Goal: Task Accomplishment & Management: Complete application form

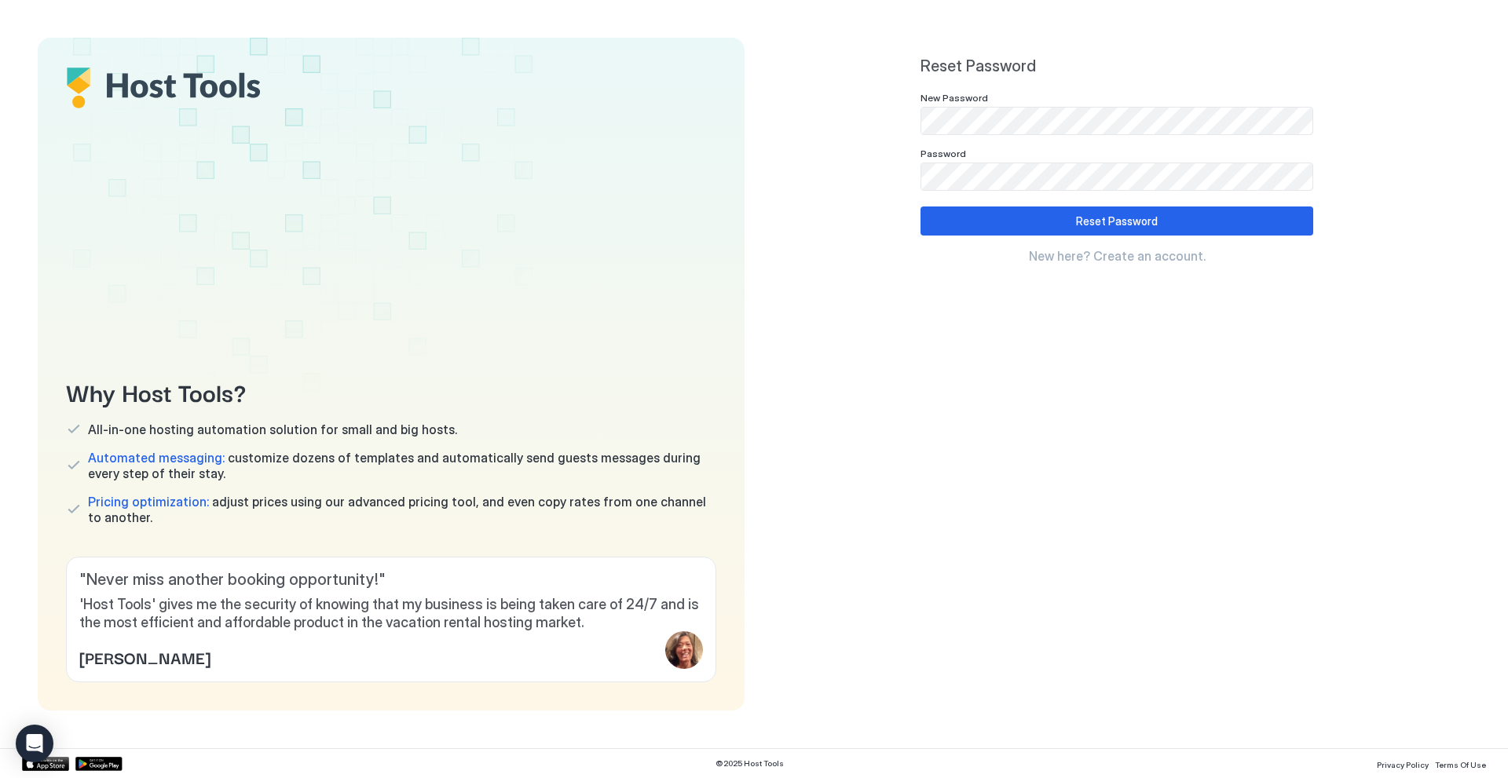
click at [1136, 153] on div "Password" at bounding box center [1116, 155] width 393 height 15
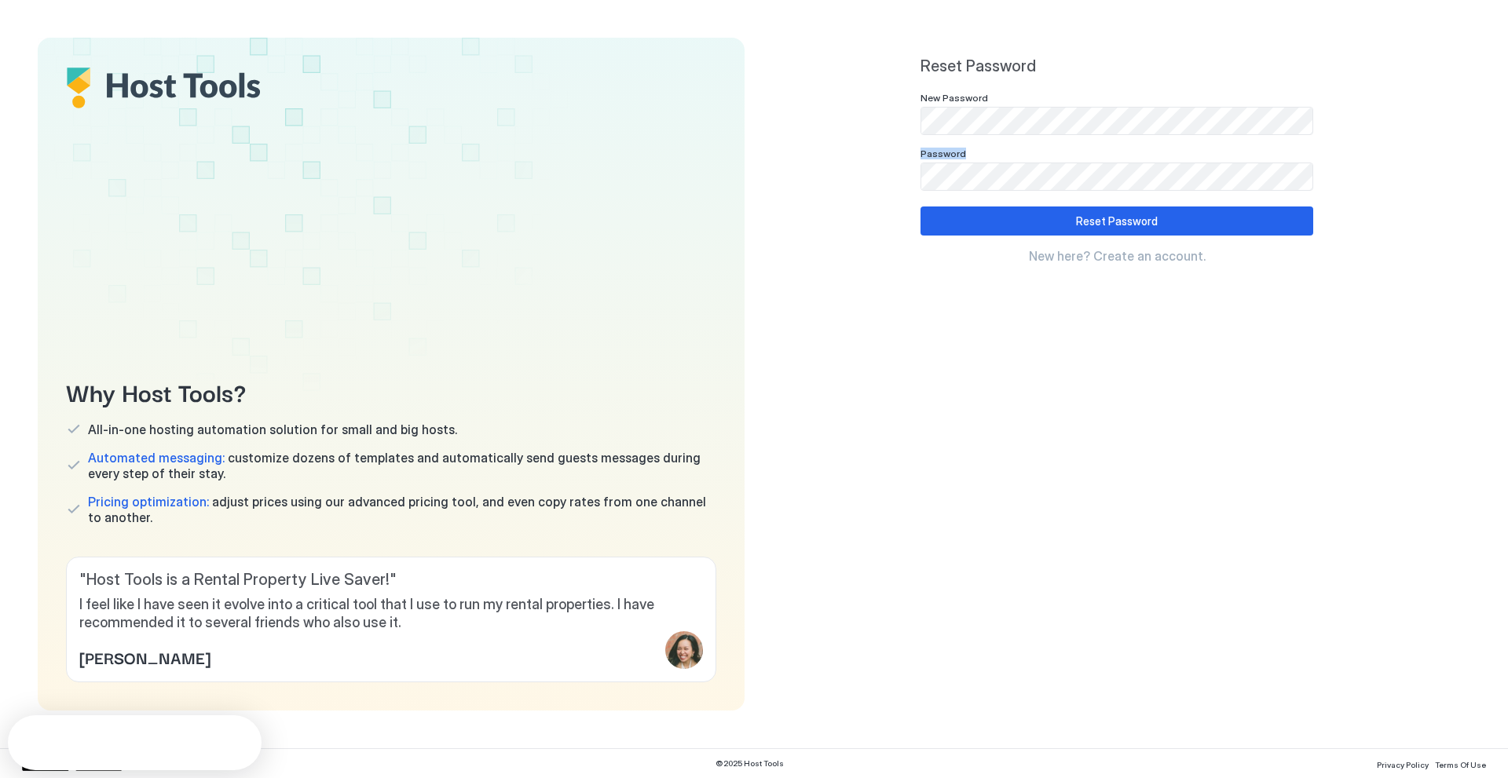
click at [1028, 119] on div "New Password Password" at bounding box center [1116, 141] width 393 height 99
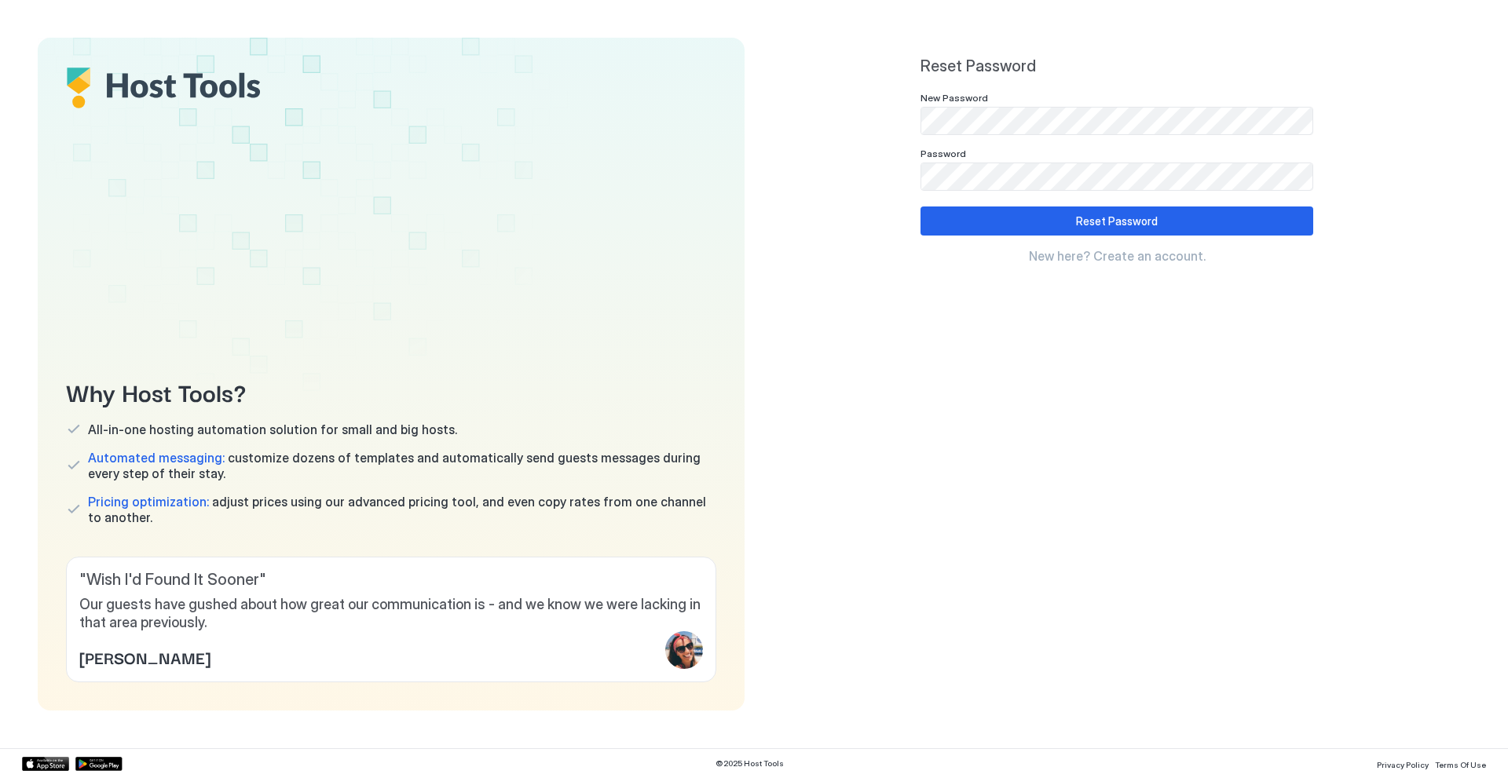
click at [891, 339] on div "Reset Password New Password Password Reset Password New here? Create an account." at bounding box center [1116, 374] width 707 height 673
click at [1024, 229] on button "Reset Password" at bounding box center [1116, 221] width 393 height 29
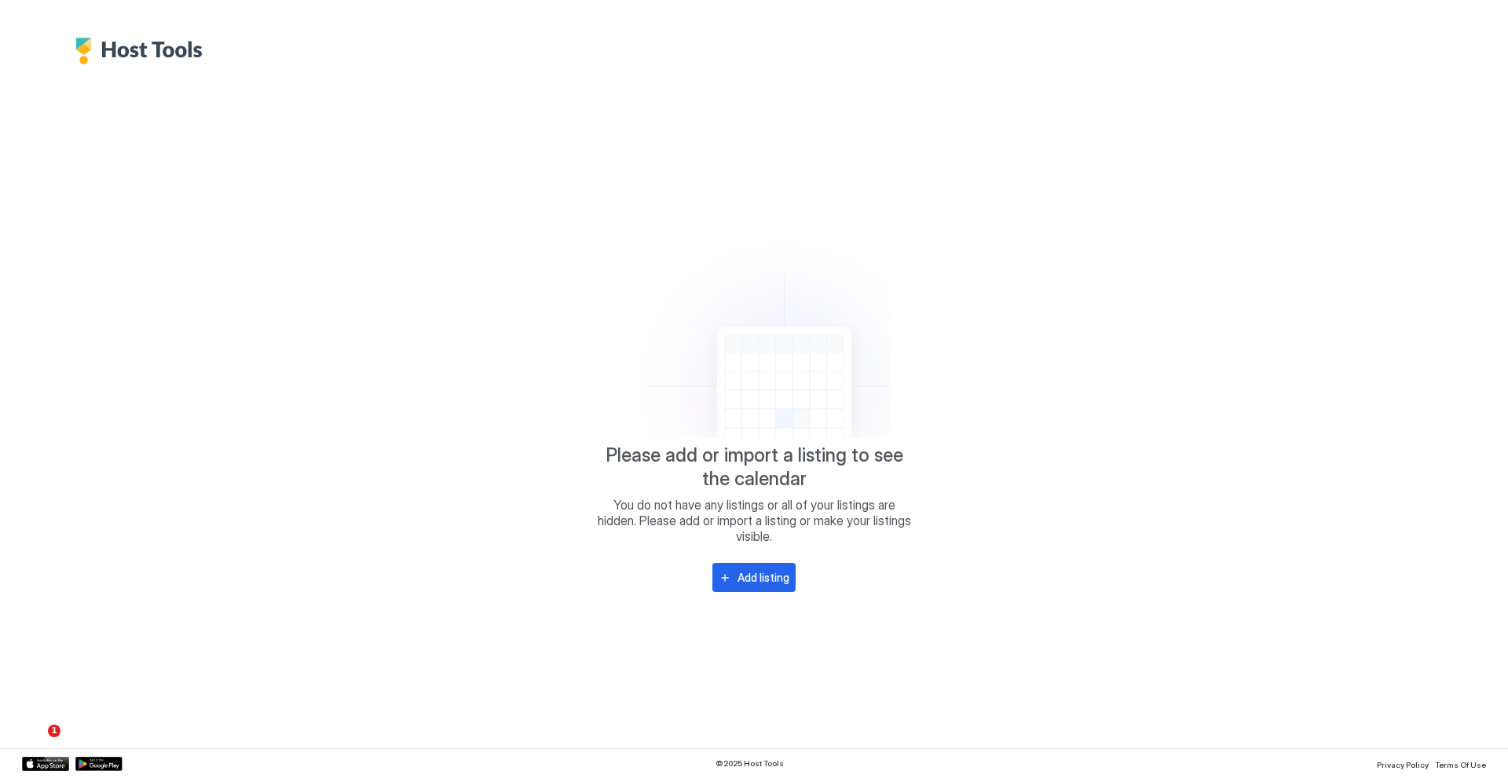
click at [886, 598] on div "Please add or import a listing to see the calendar You do not have any listings…" at bounding box center [754, 406] width 1464 height 684
click at [779, 570] on div "Add listing" at bounding box center [763, 577] width 52 height 16
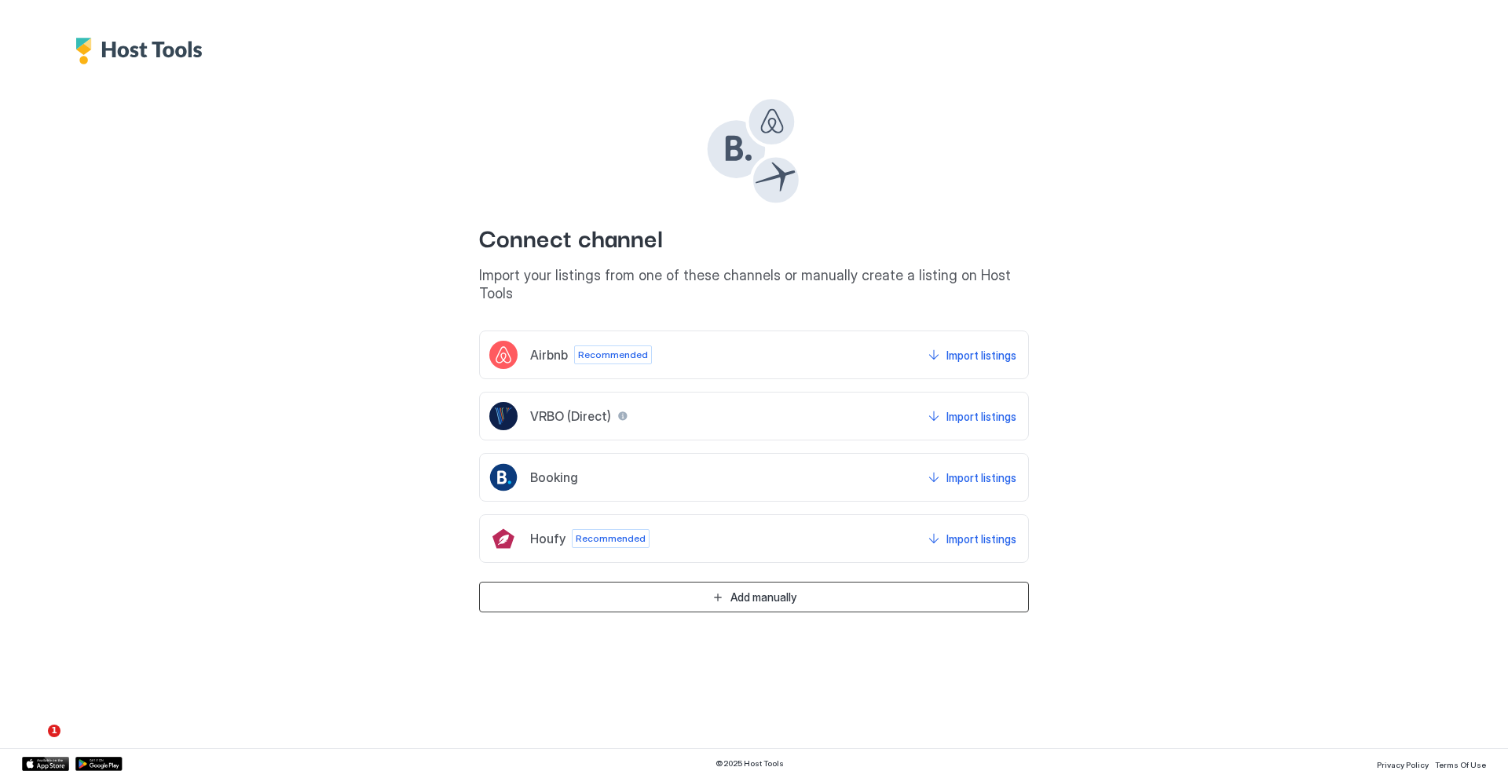
click at [771, 589] on div "Add manually" at bounding box center [763, 597] width 66 height 16
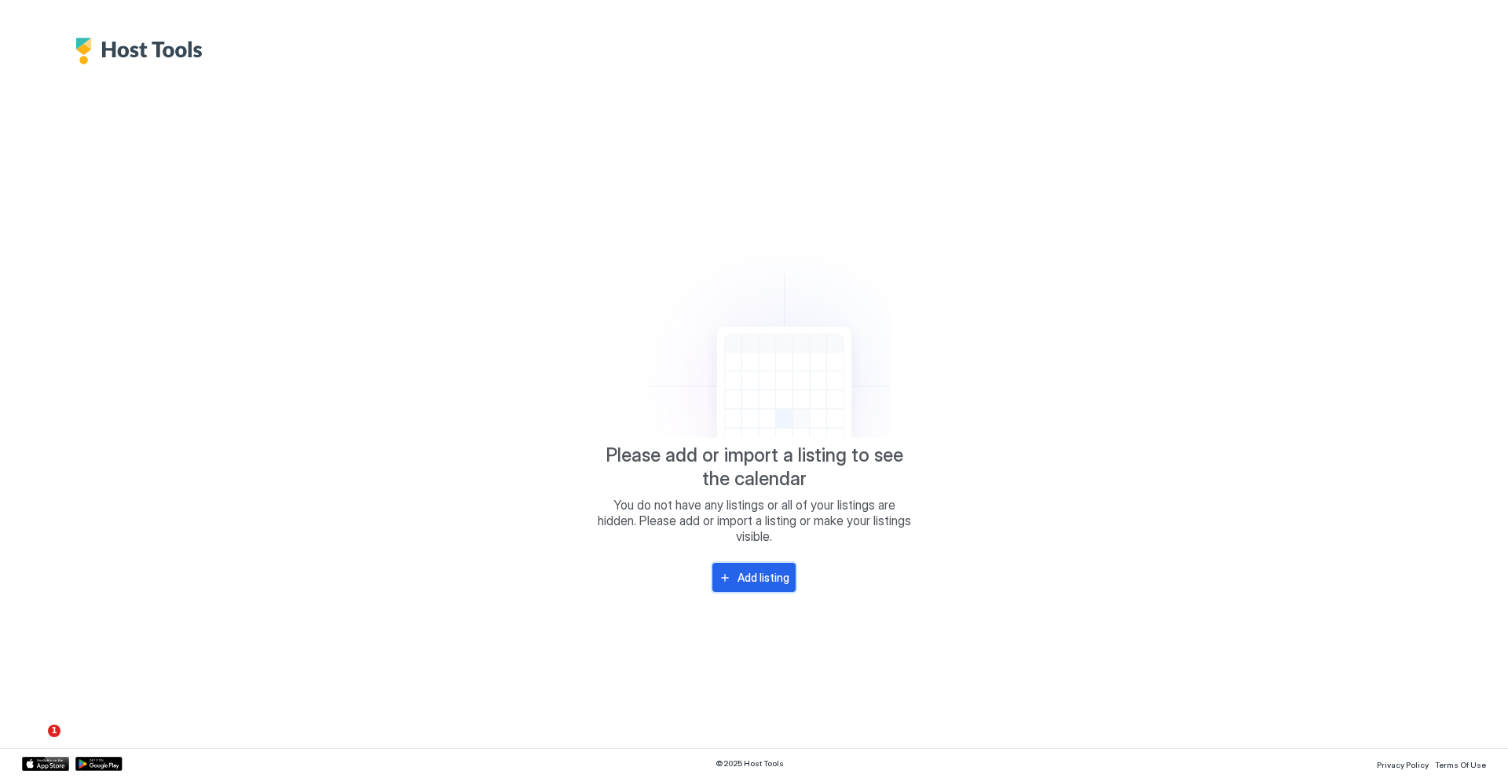
click at [737, 568] on button "Add listing" at bounding box center [753, 577] width 83 height 29
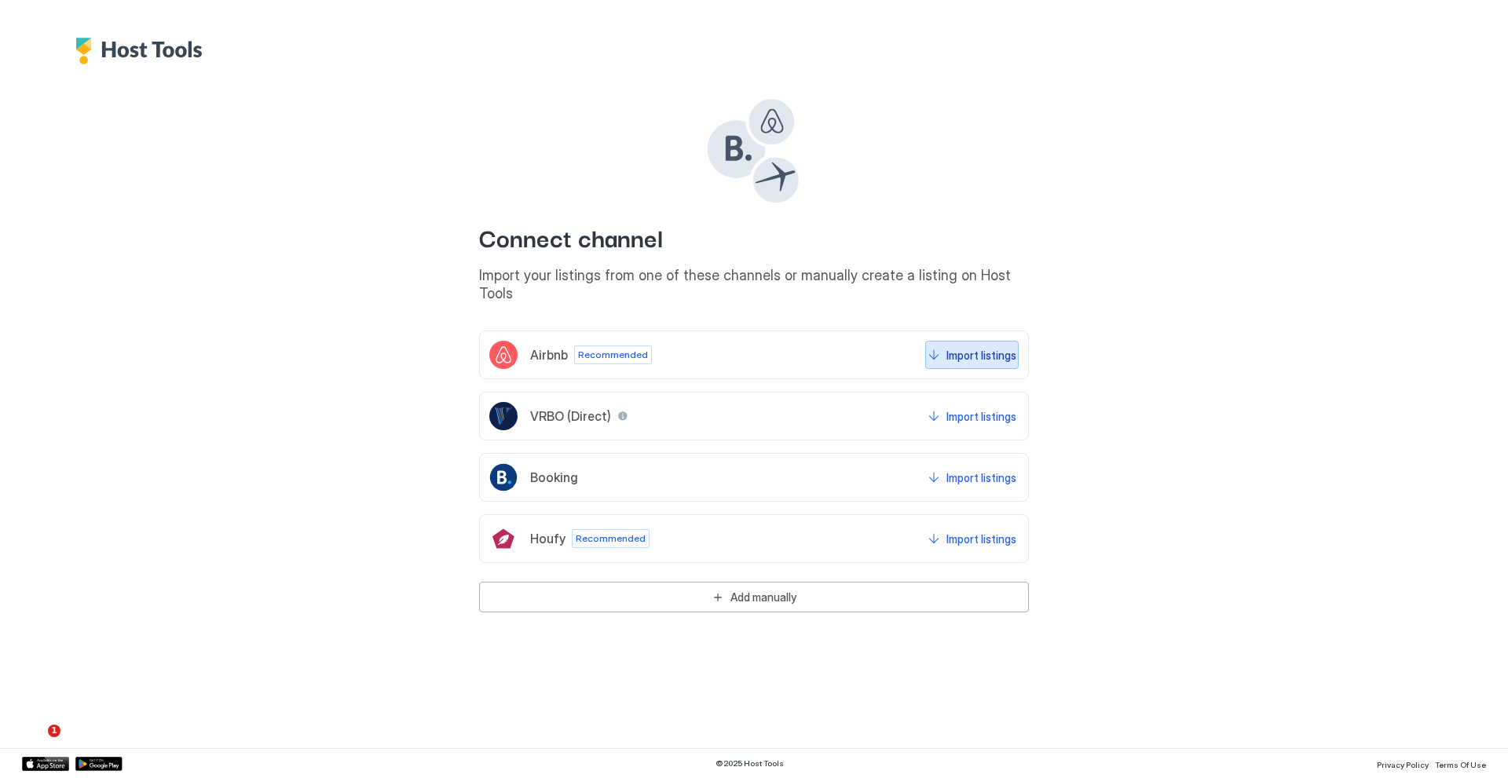
click at [975, 347] on div "Import listings" at bounding box center [981, 355] width 70 height 16
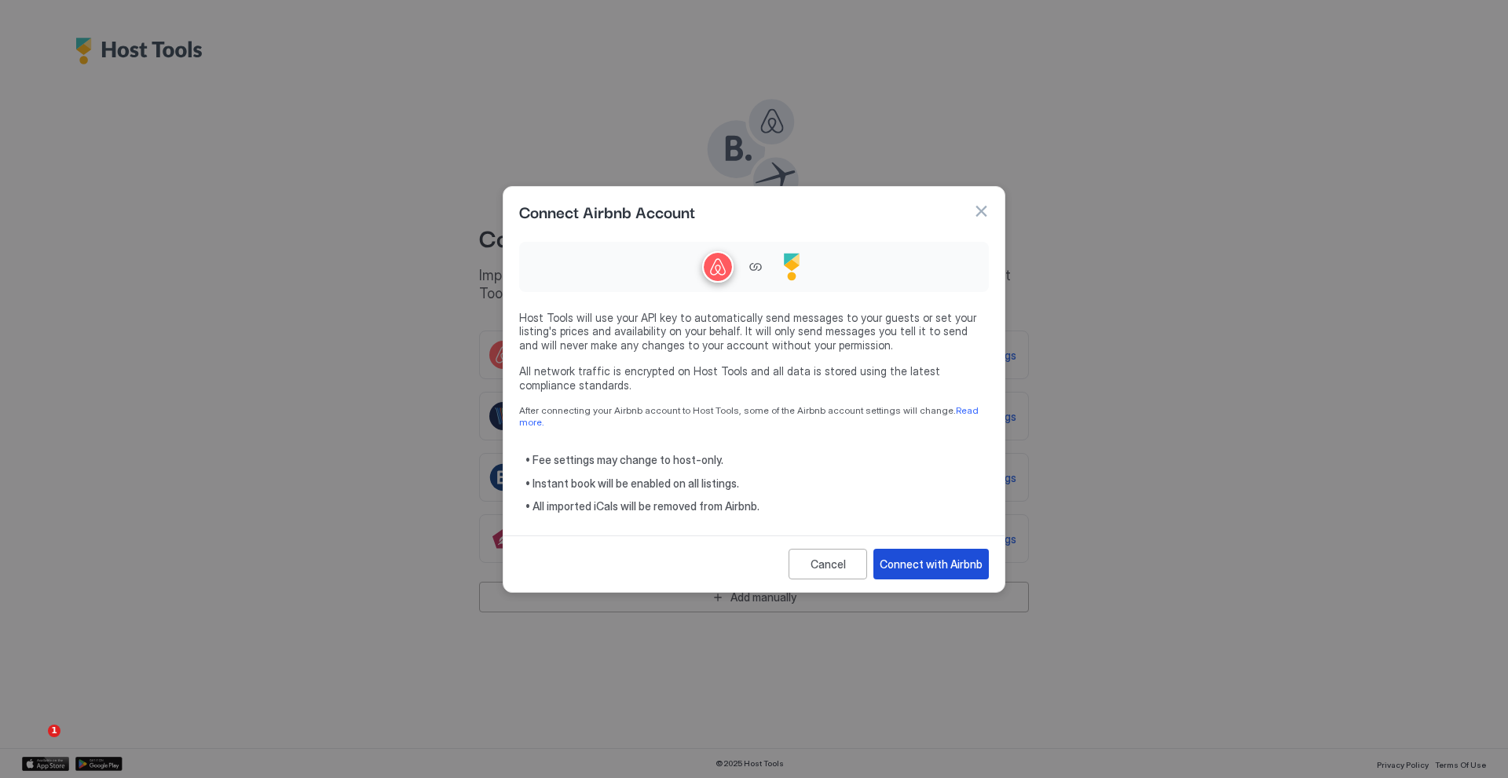
click at [932, 567] on button "Connect with Airbnb" at bounding box center [930, 564] width 115 height 31
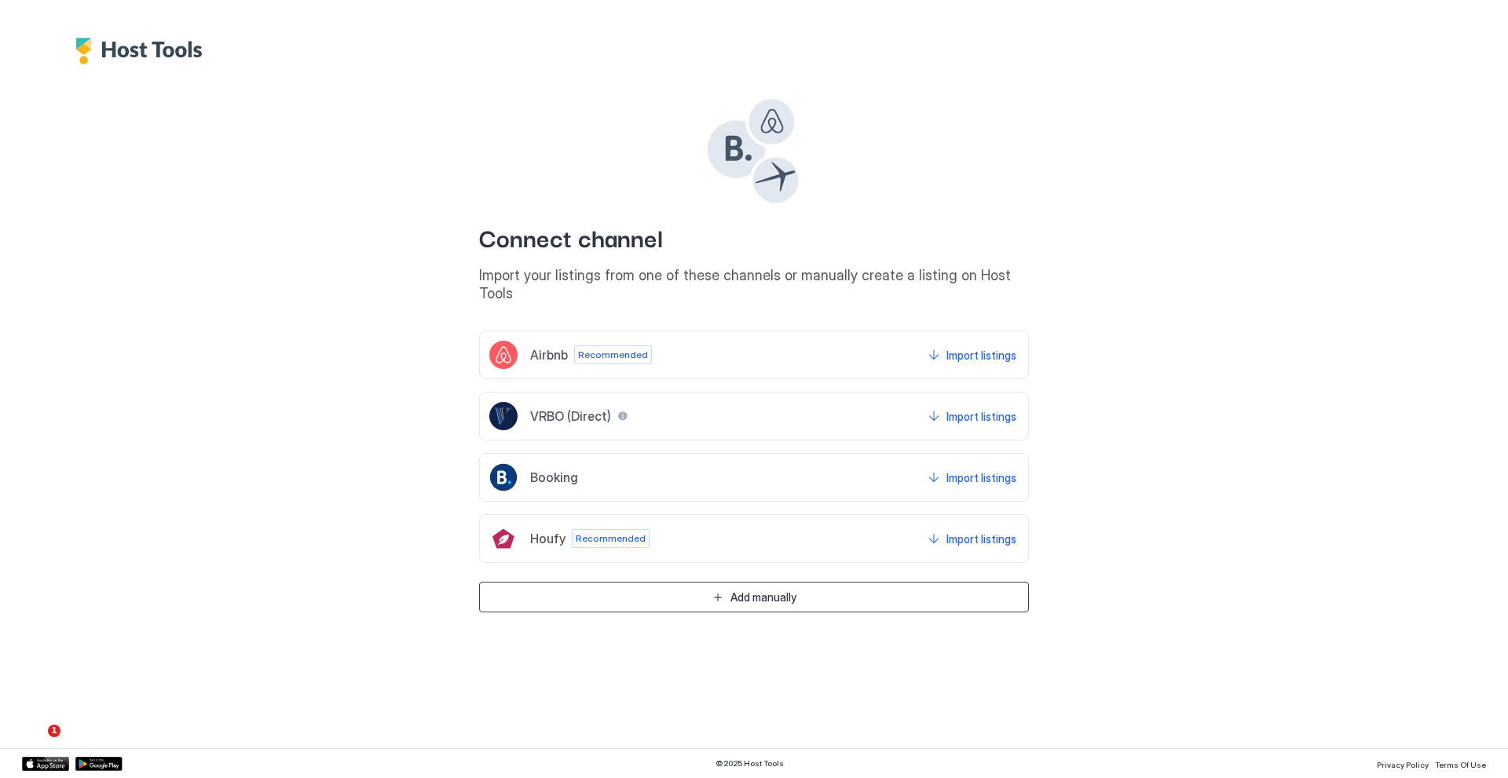
click at [791, 589] on button "Add manually" at bounding box center [754, 597] width 550 height 31
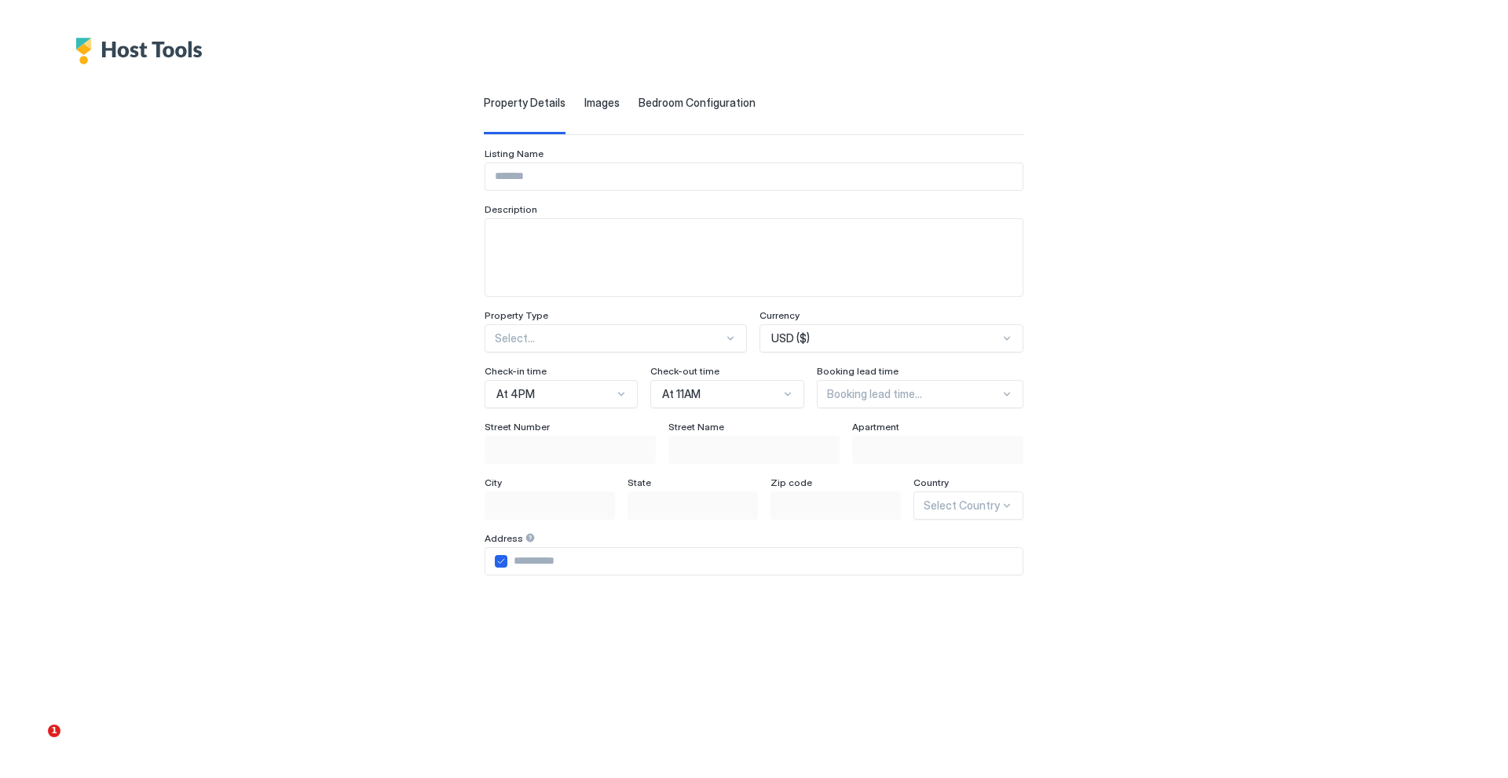
click at [646, 113] on div "Bedroom Configuration" at bounding box center [696, 115] width 117 height 38
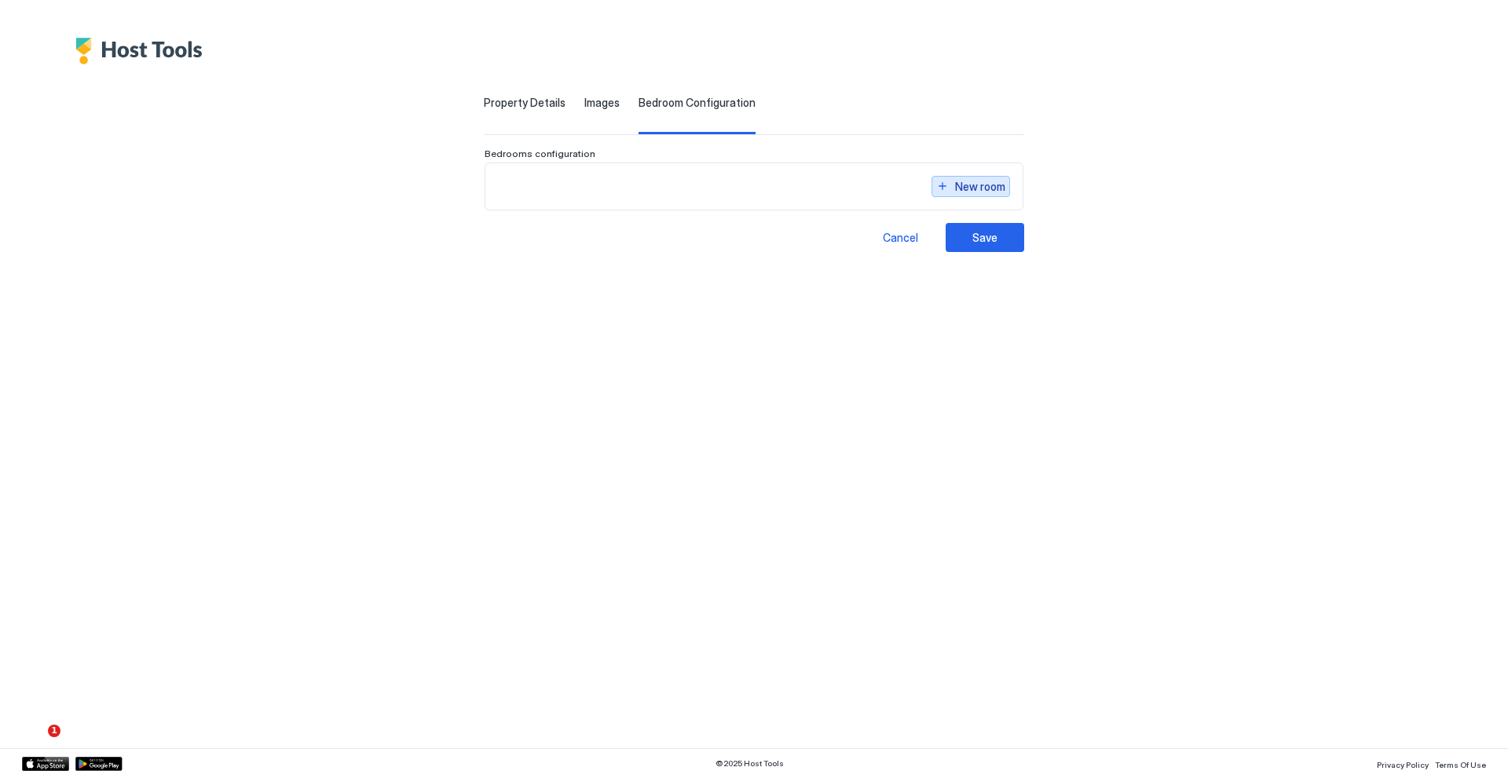
click at [1005, 181] on div "New room" at bounding box center [980, 186] width 50 height 16
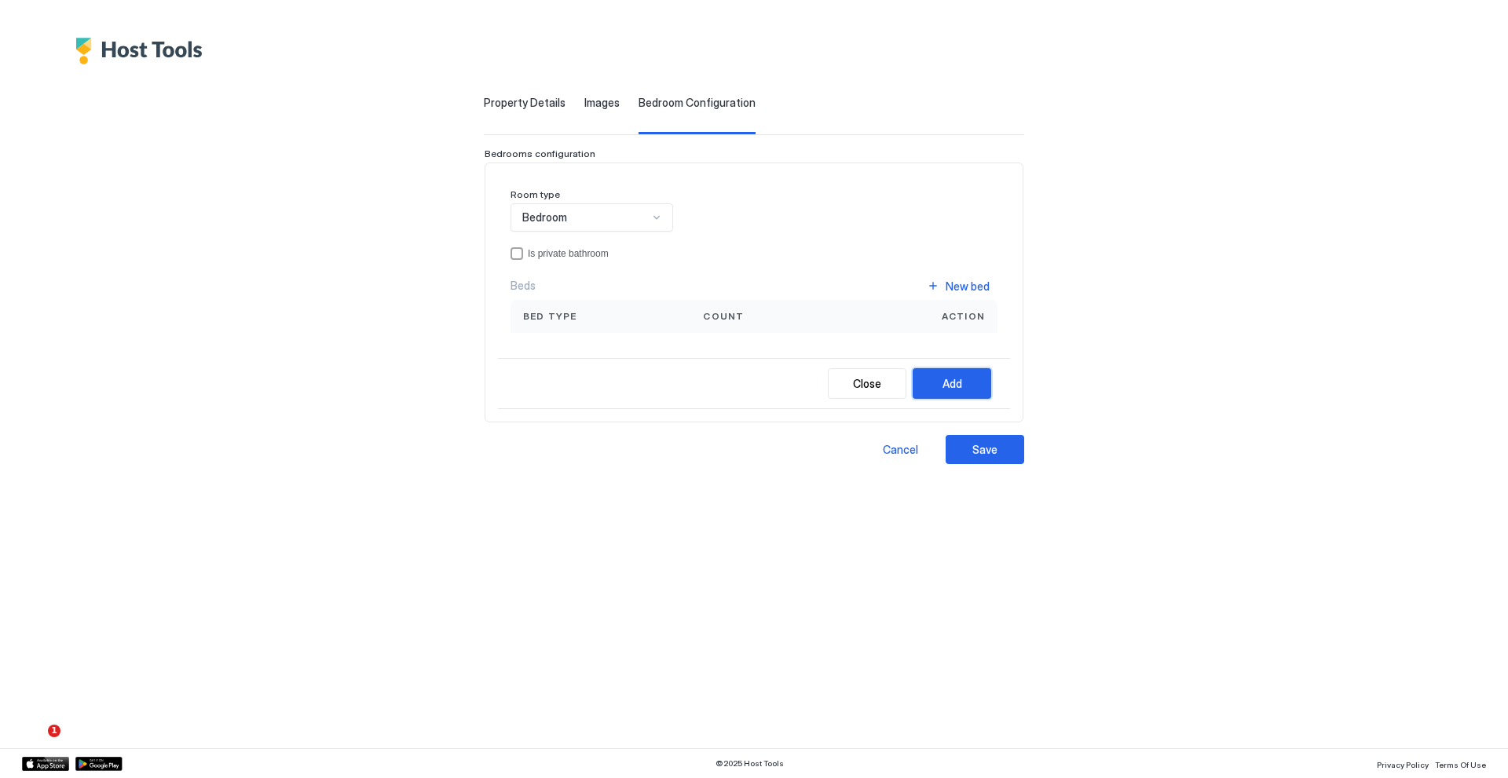
click at [991, 371] on button "Add" at bounding box center [952, 383] width 79 height 31
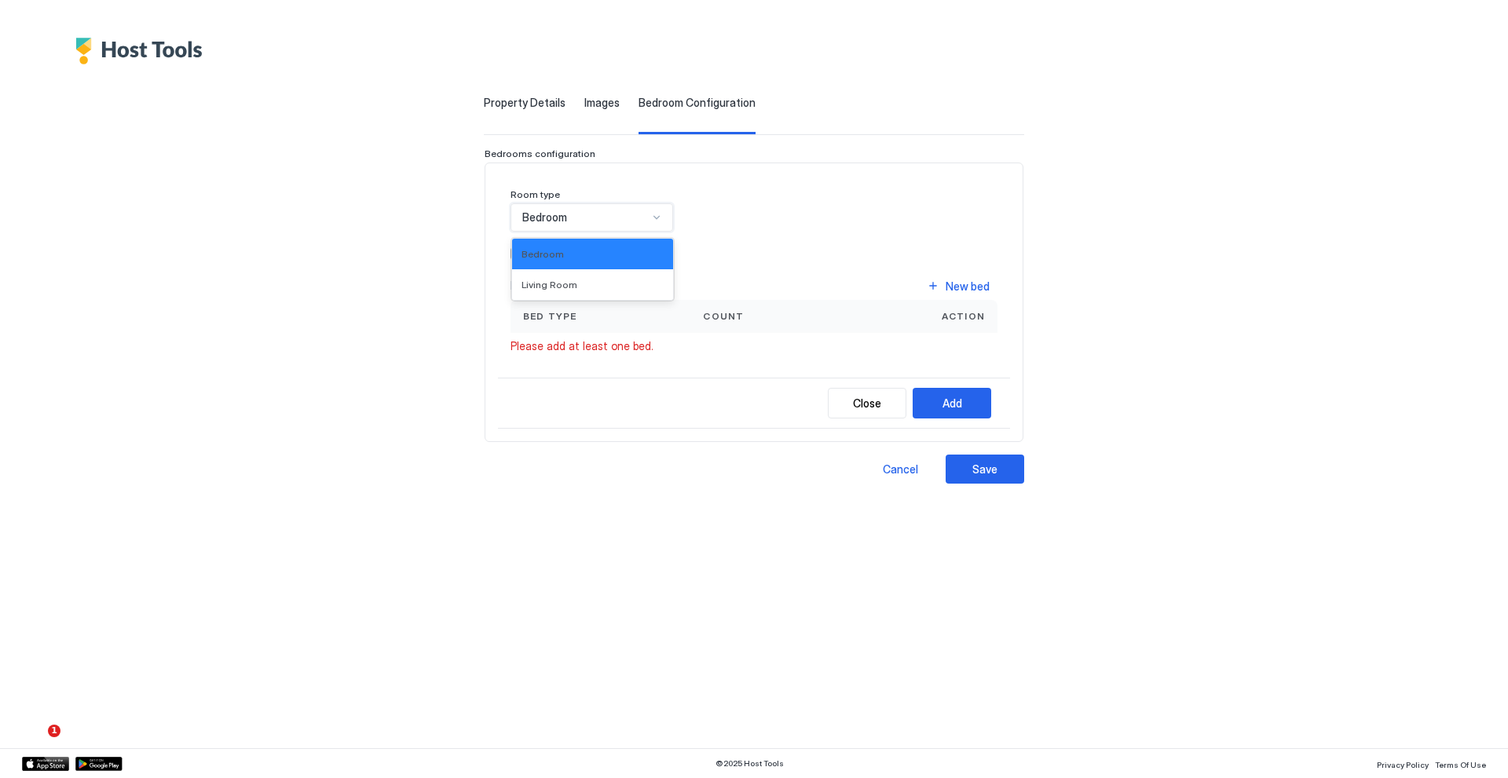
click at [605, 214] on div "Bedroom" at bounding box center [585, 217] width 126 height 14
click at [551, 249] on div "Is private bathroom" at bounding box center [763, 253] width 470 height 11
click at [962, 403] on div "Add" at bounding box center [952, 403] width 20 height 16
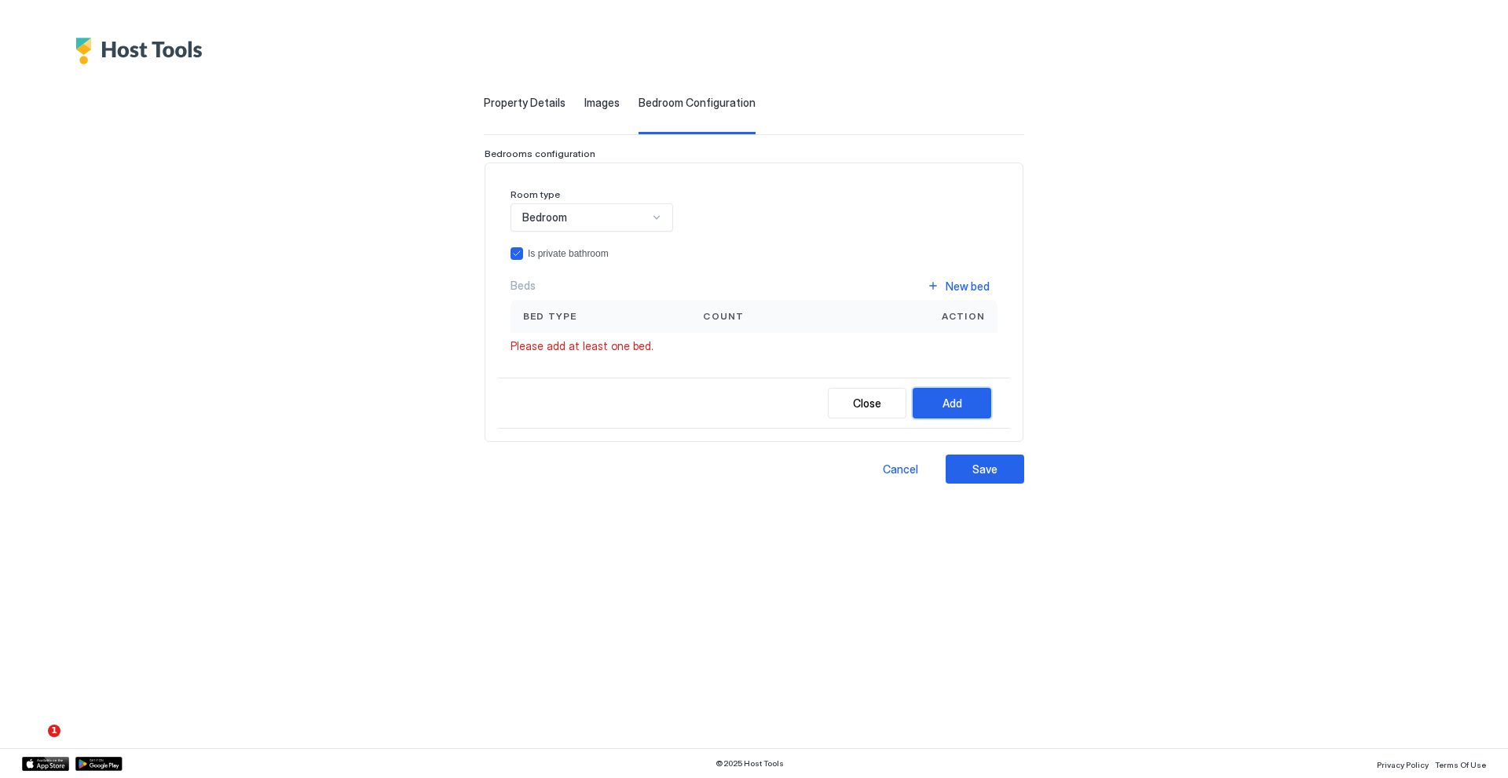
click at [962, 403] on div "Add" at bounding box center [952, 403] width 20 height 16
click at [1024, 476] on button "Save" at bounding box center [985, 469] width 79 height 29
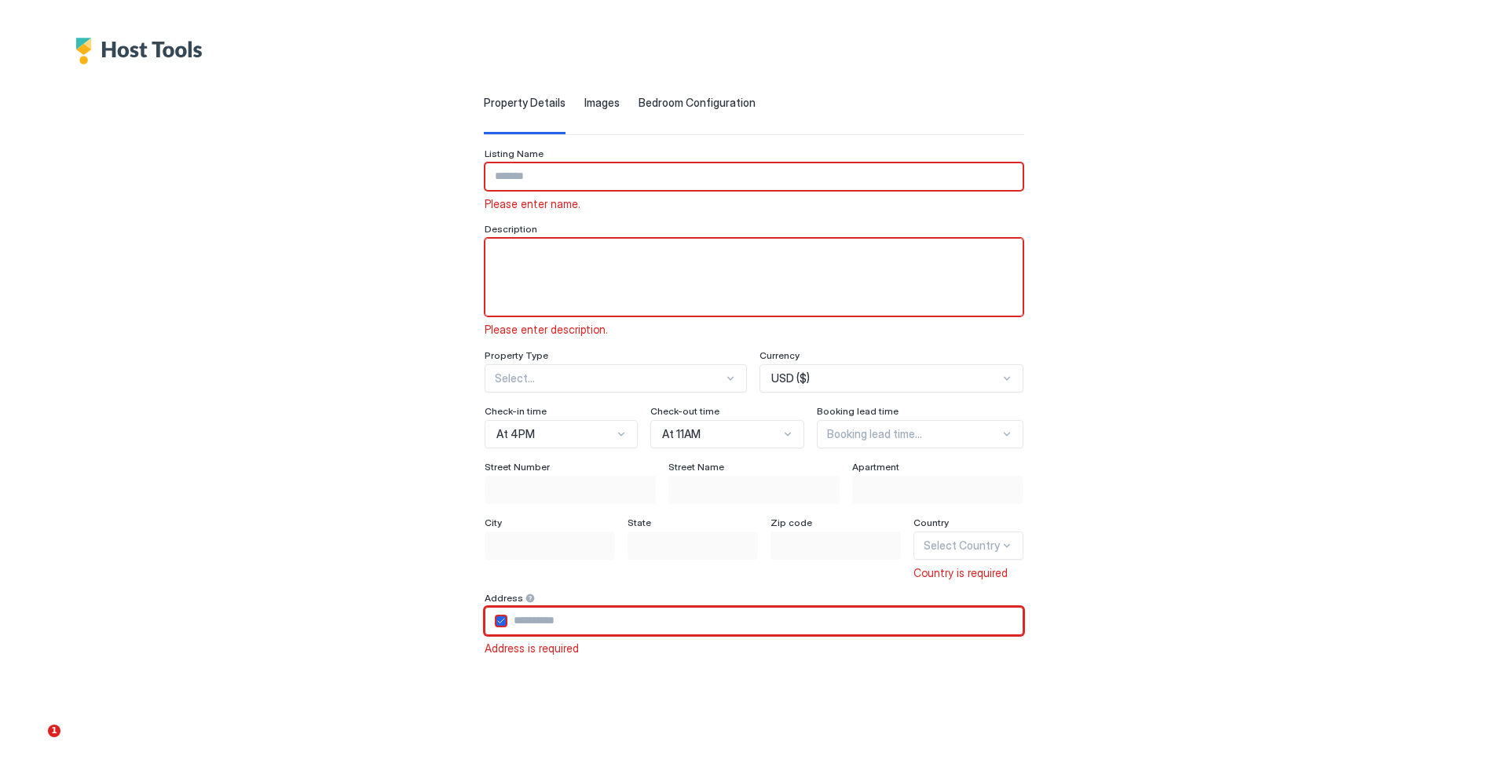
type input "**********"
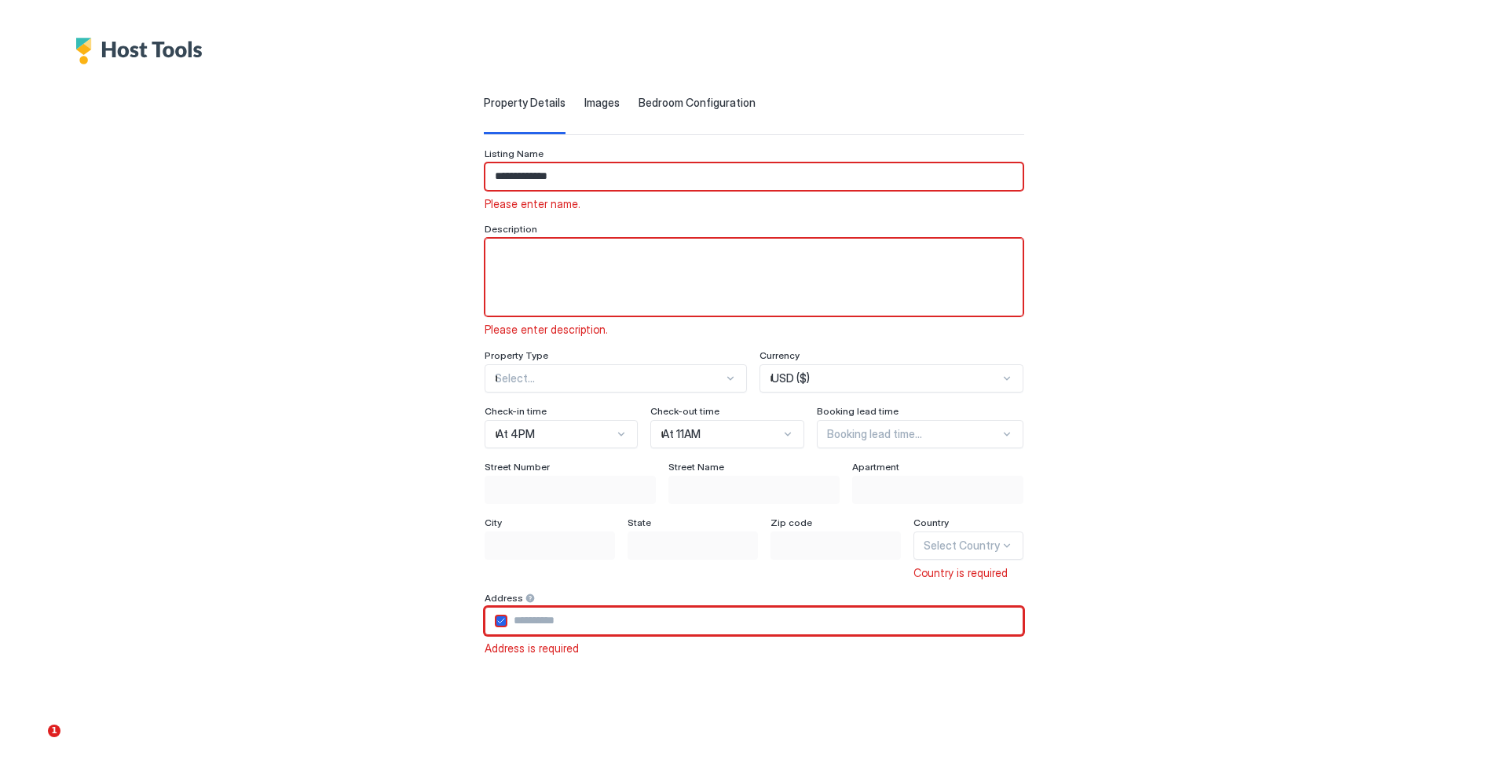
type input "**********"
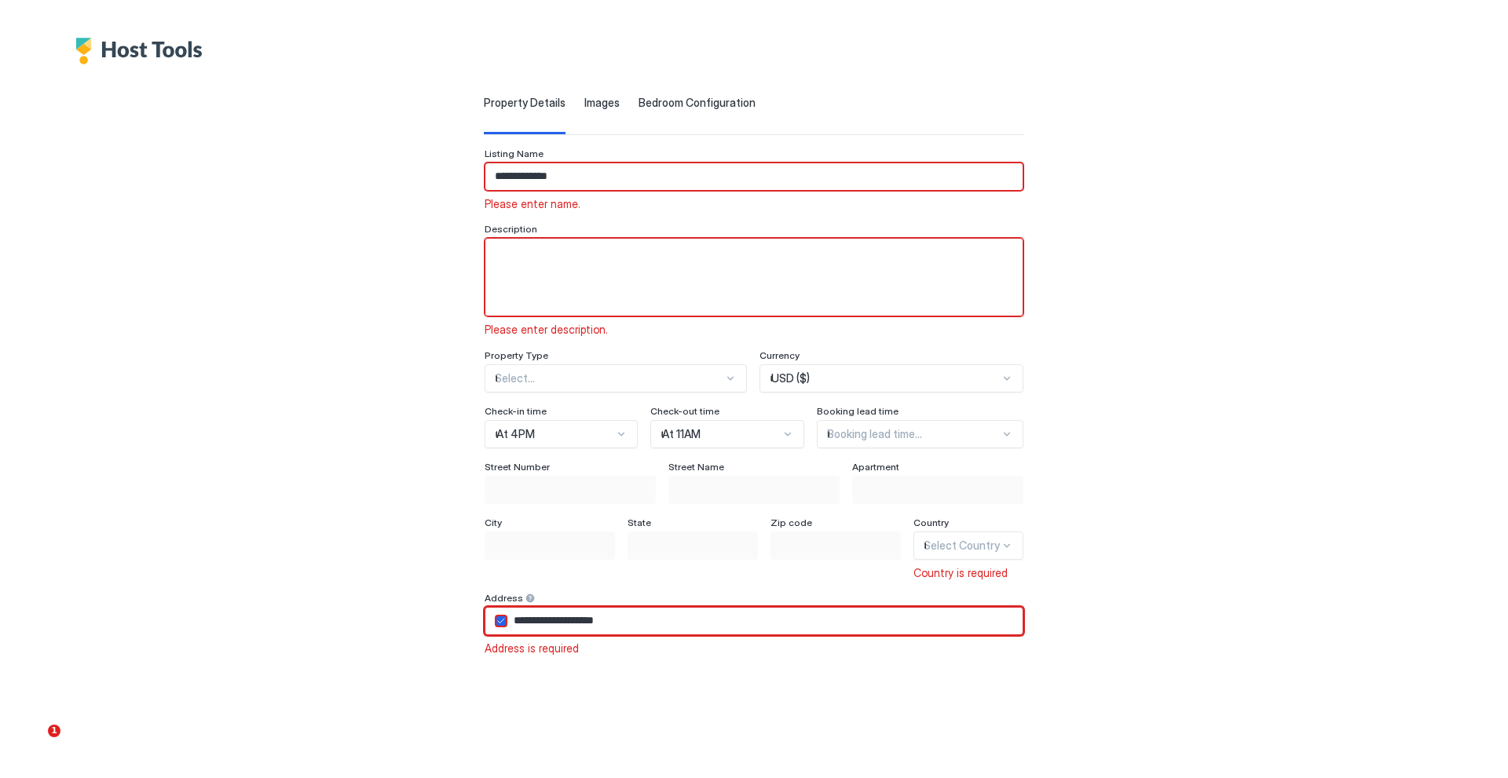
type input "**********"
type textarea "**********"
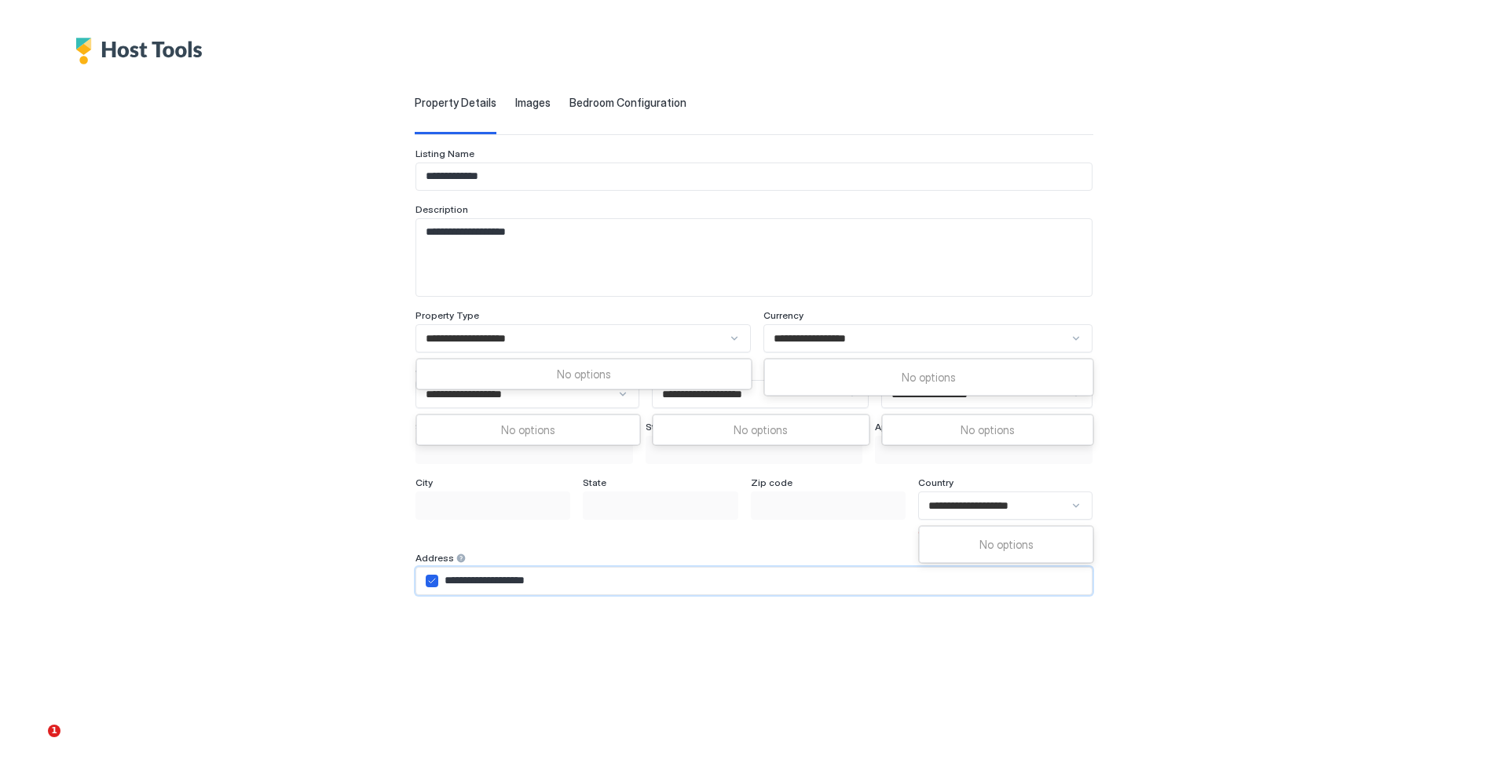
scroll to position [88, 0]
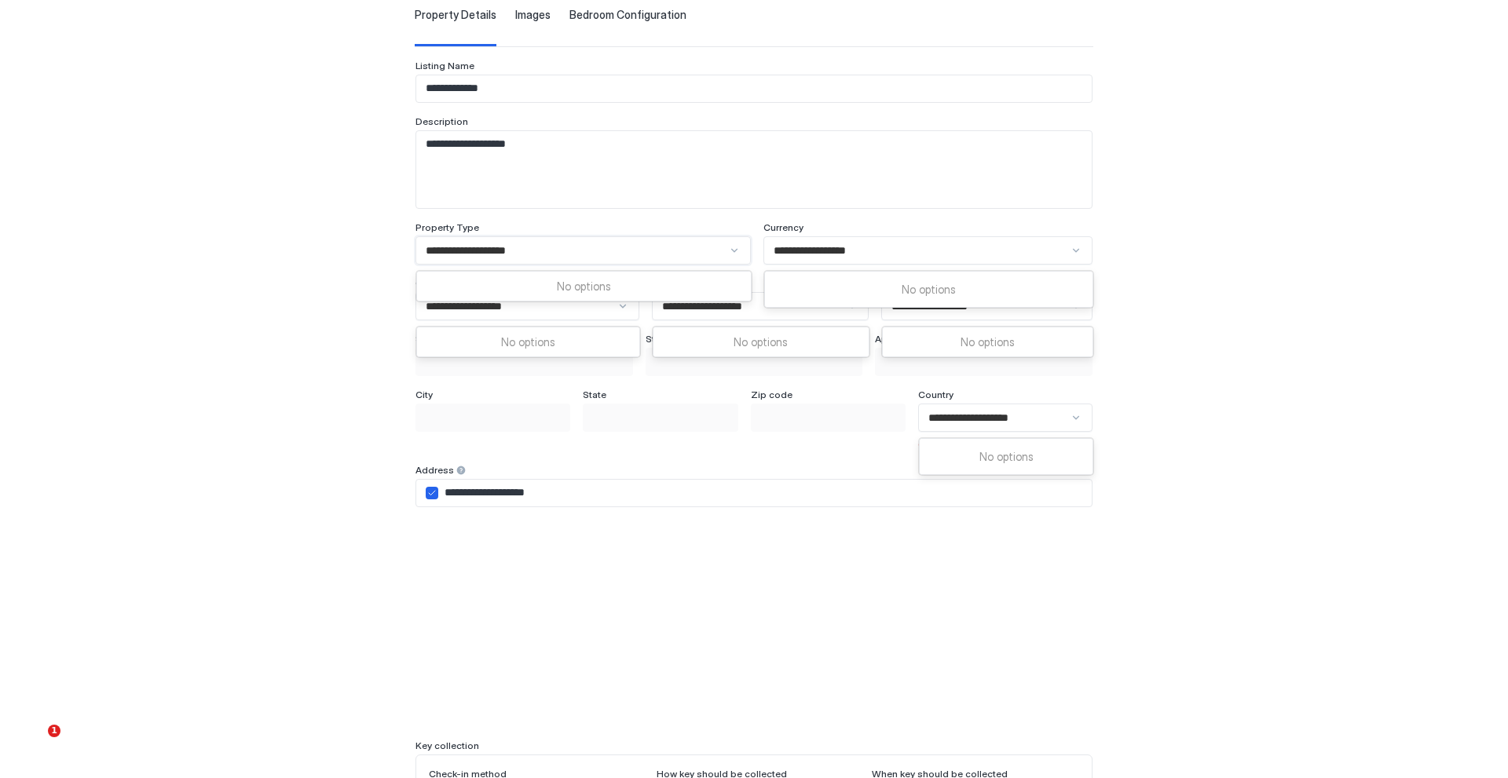
click at [575, 287] on div "No options" at bounding box center [584, 286] width 334 height 29
type input "*"
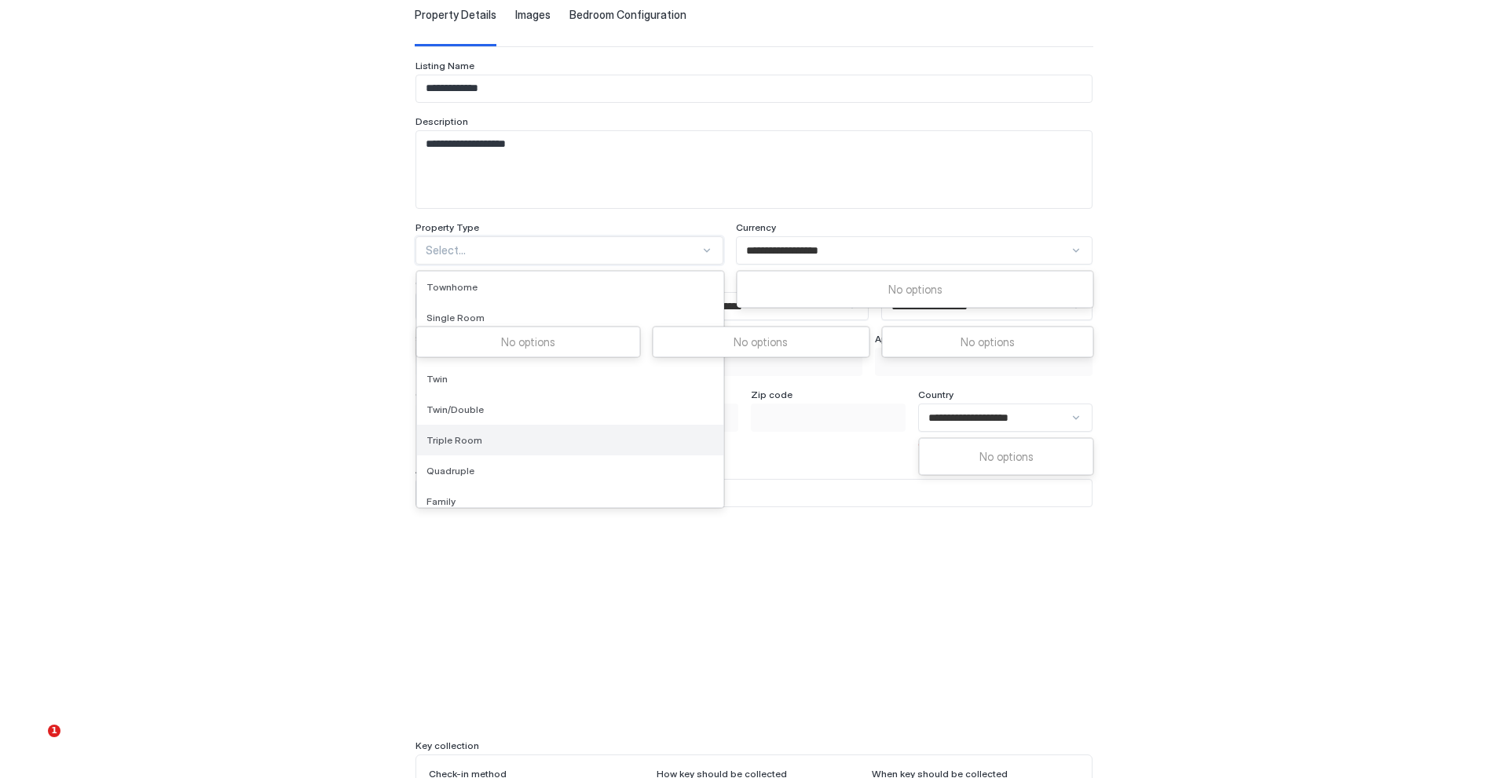
click at [495, 428] on div "Triple Room" at bounding box center [570, 440] width 306 height 31
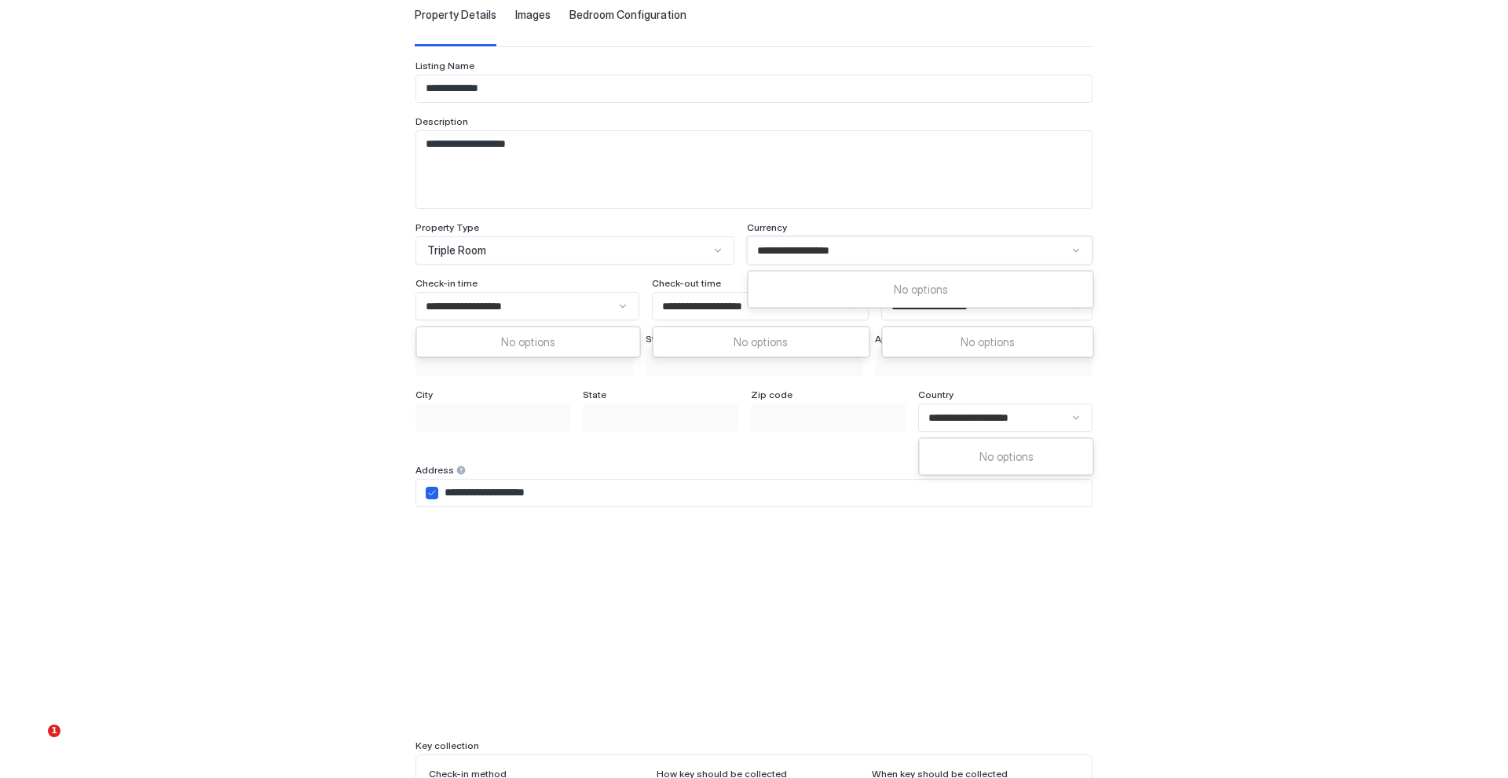
click at [901, 250] on div "**********" at bounding box center [913, 250] width 312 height 14
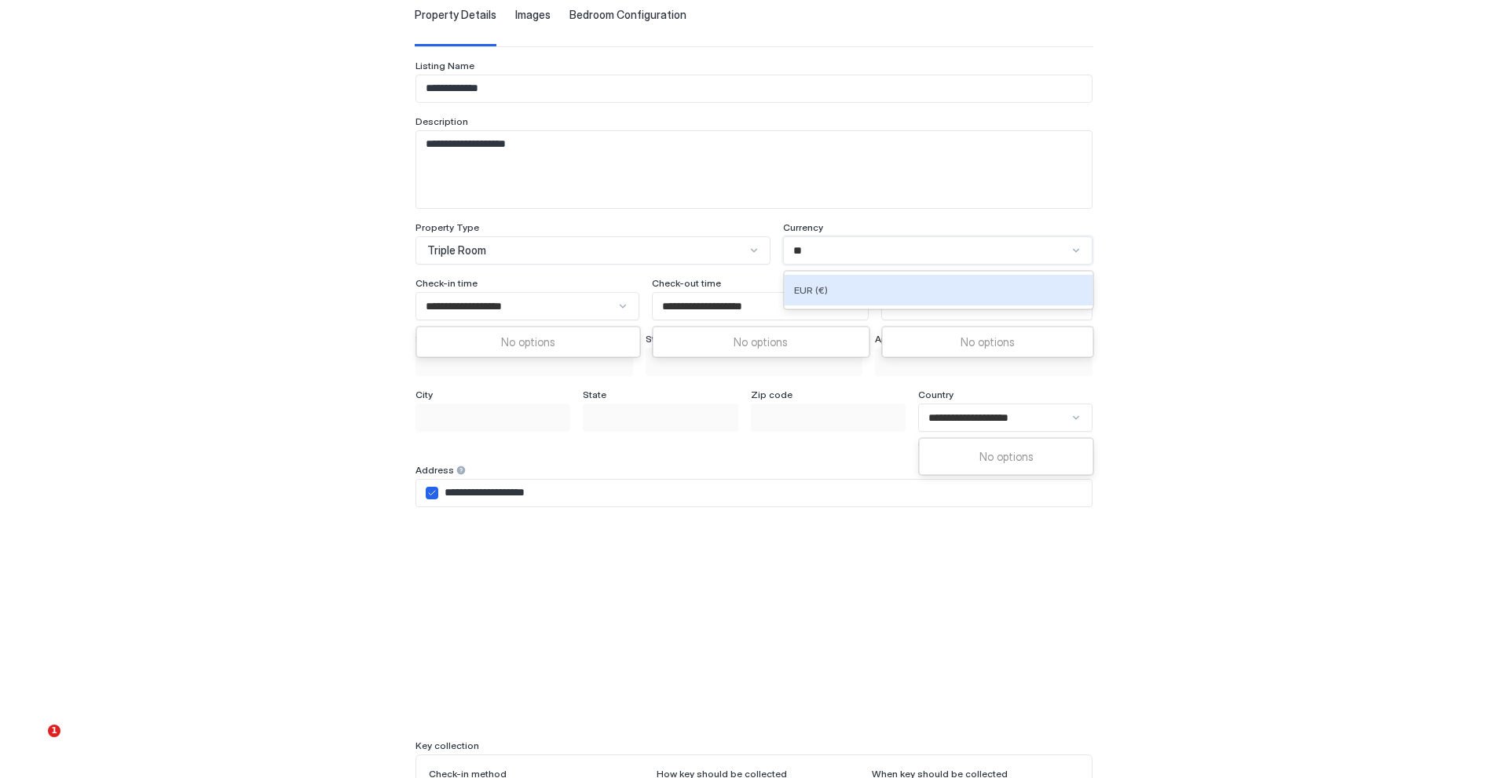
type input "*"
click at [946, 116] on div "Description" at bounding box center [754, 122] width 678 height 15
click at [979, 299] on input "**********" at bounding box center [940, 306] width 99 height 14
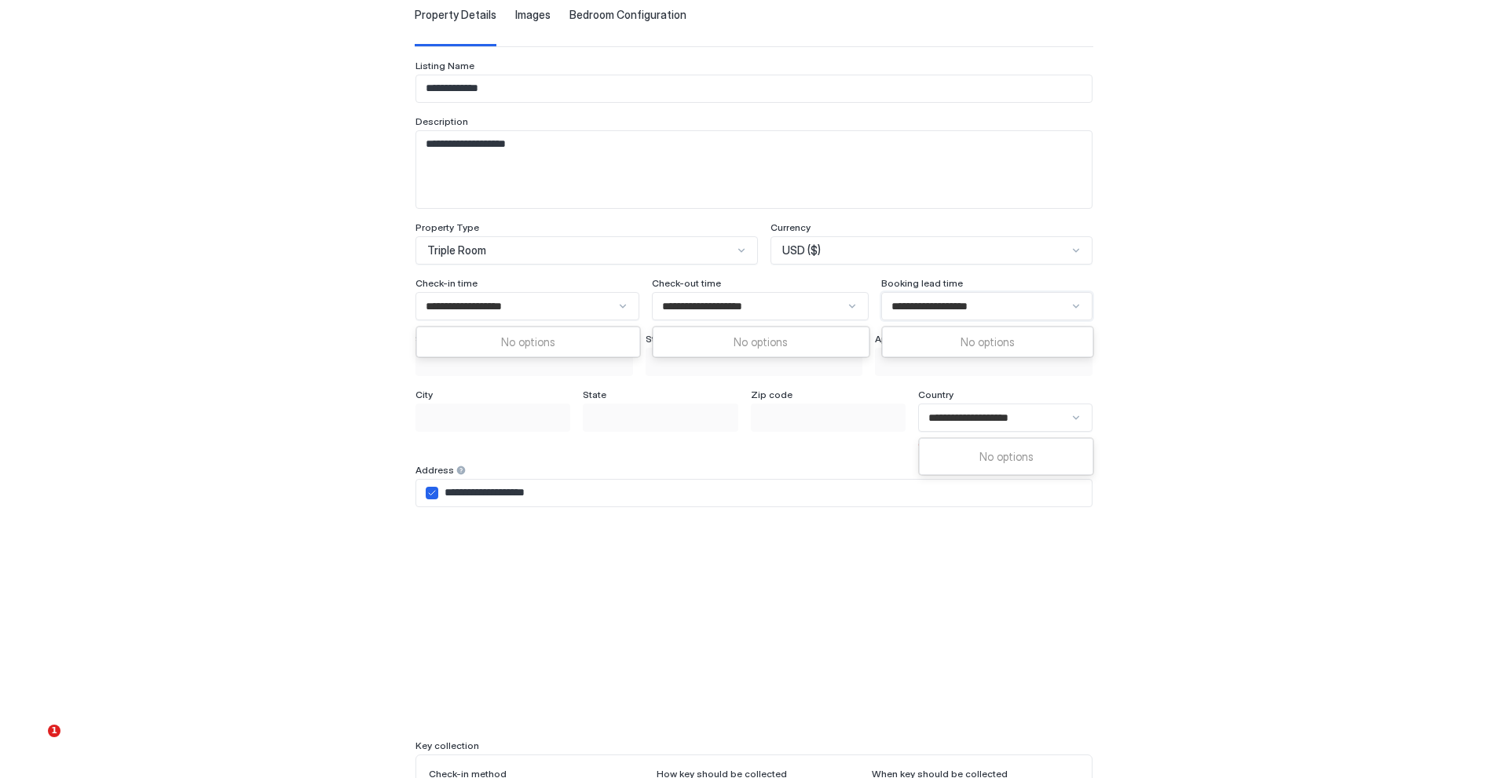
click at [979, 299] on input "**********" at bounding box center [940, 306] width 99 height 14
type input "*"
click at [926, 337] on span "Same day" at bounding box center [916, 343] width 45 height 12
click at [806, 318] on div "**********" at bounding box center [784, 306] width 232 height 28
type input "*"
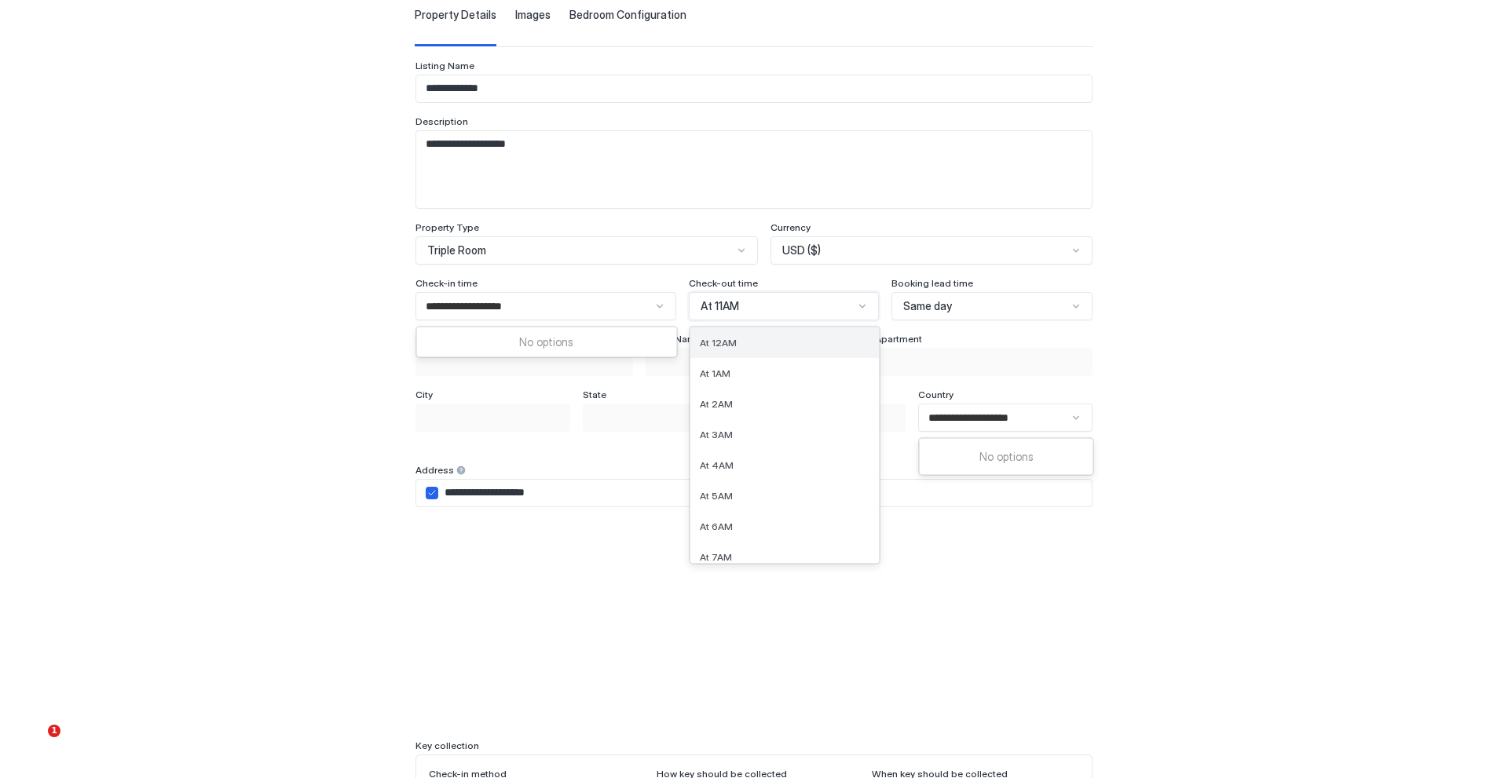
click at [741, 342] on div "At 12AM" at bounding box center [785, 343] width 170 height 12
click at [569, 315] on div "**********" at bounding box center [545, 306] width 260 height 28
type input "*"
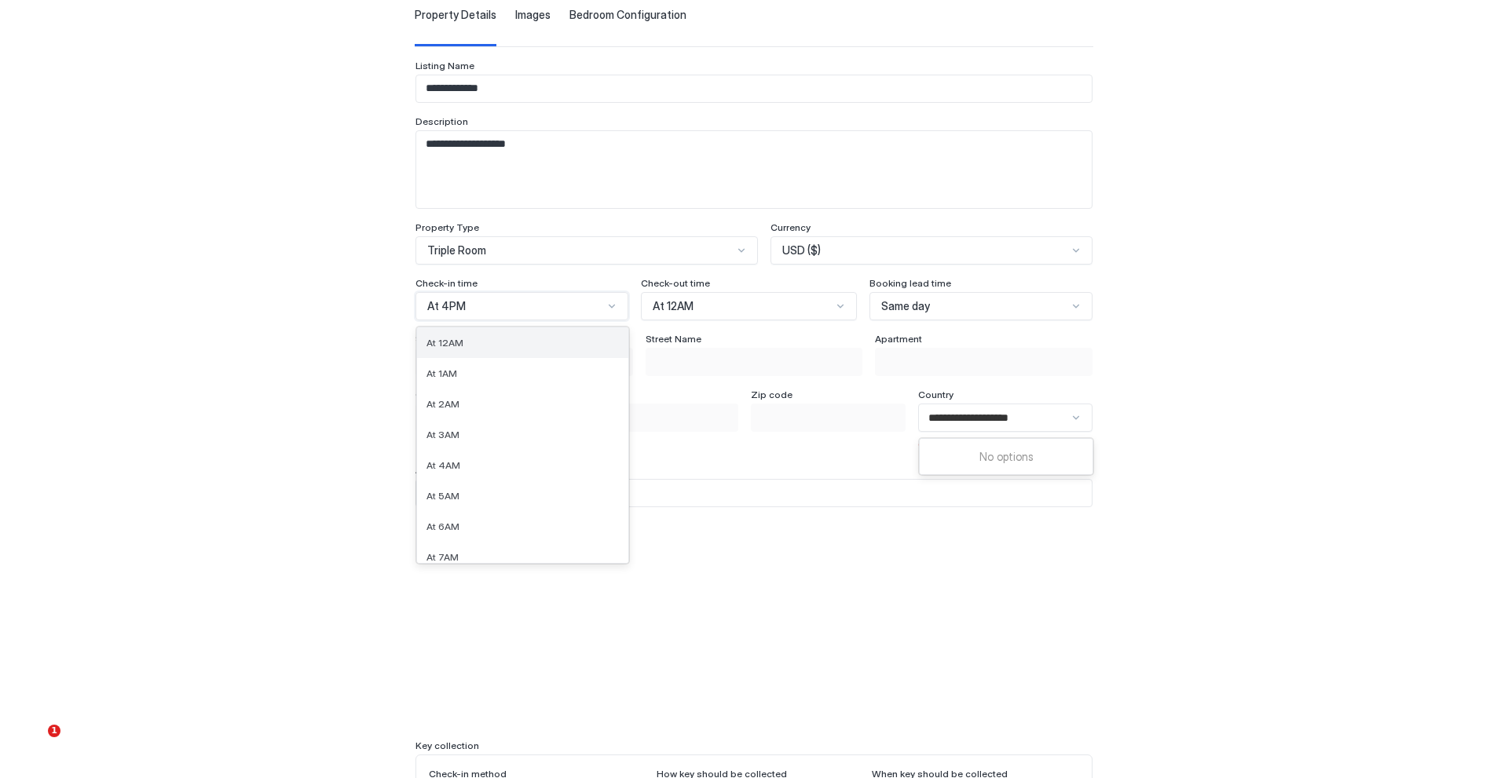
click at [541, 356] on div "At 12AM" at bounding box center [523, 342] width 212 height 31
click at [999, 423] on input "**********" at bounding box center [986, 418] width 116 height 14
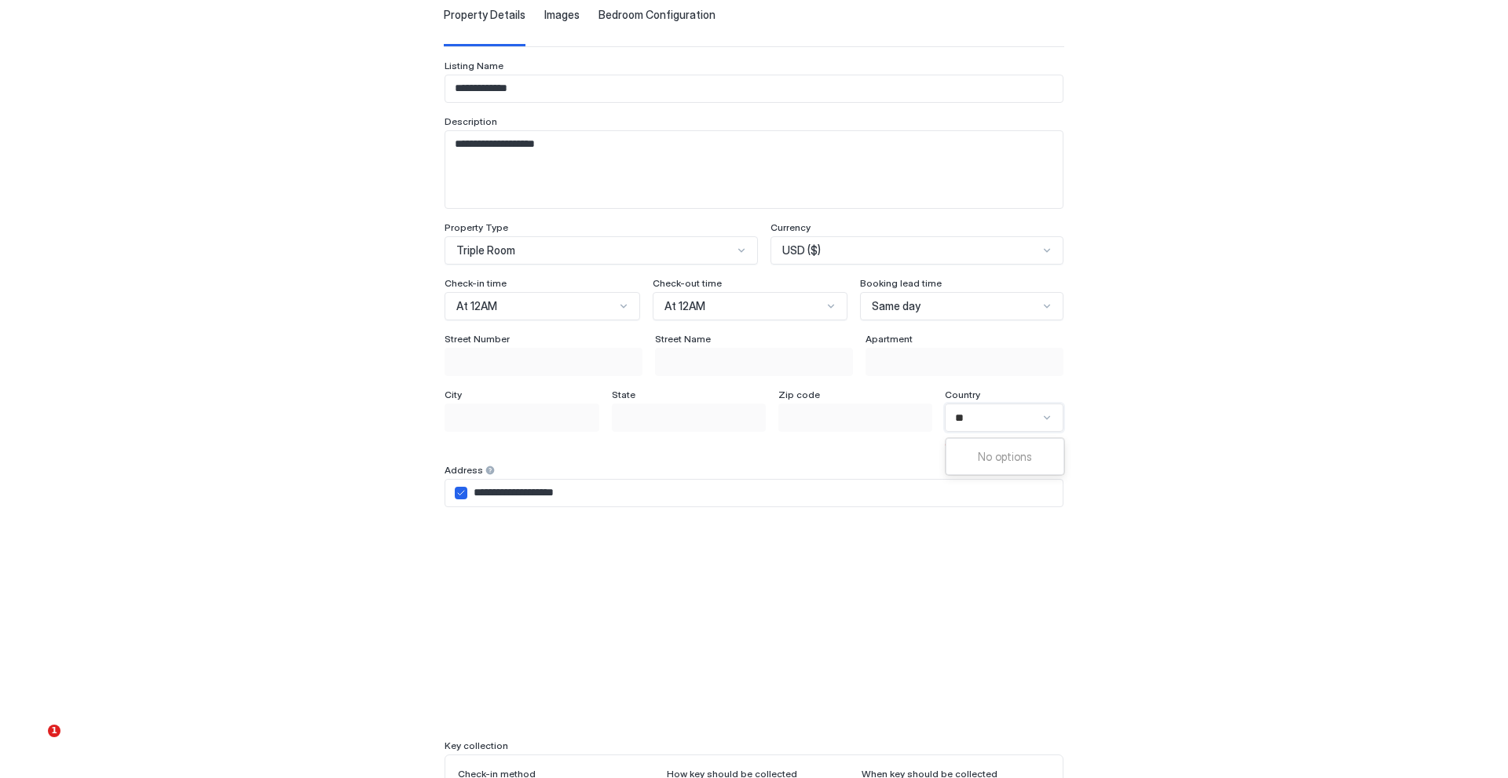
type input "*"
type input "***"
click at [986, 473] on div "Pakistan" at bounding box center [1004, 457] width 116 height 37
click at [993, 463] on span "Pakistan" at bounding box center [1003, 458] width 94 height 12
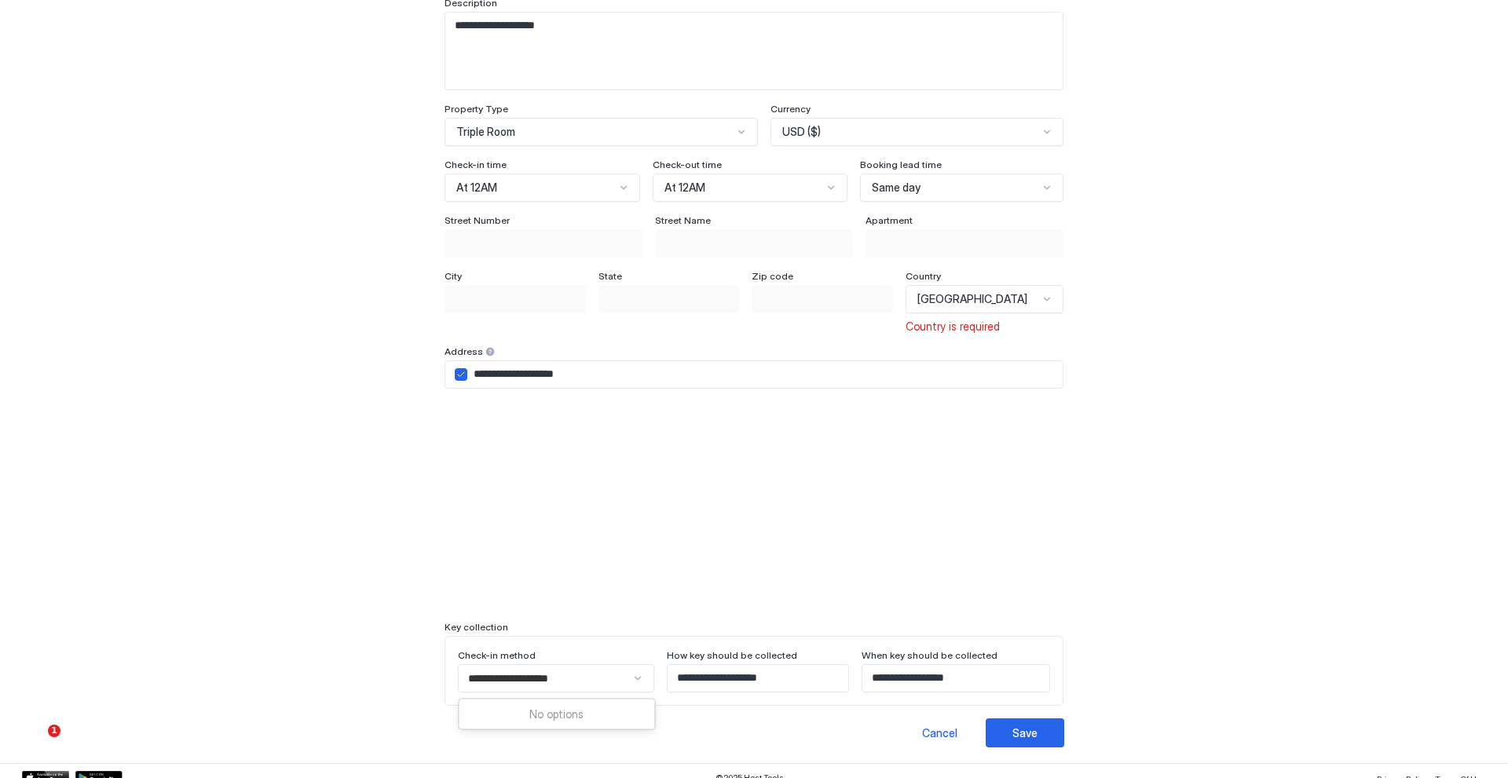
scroll to position [207, 0]
click at [1032, 733] on button "Save" at bounding box center [1025, 732] width 79 height 29
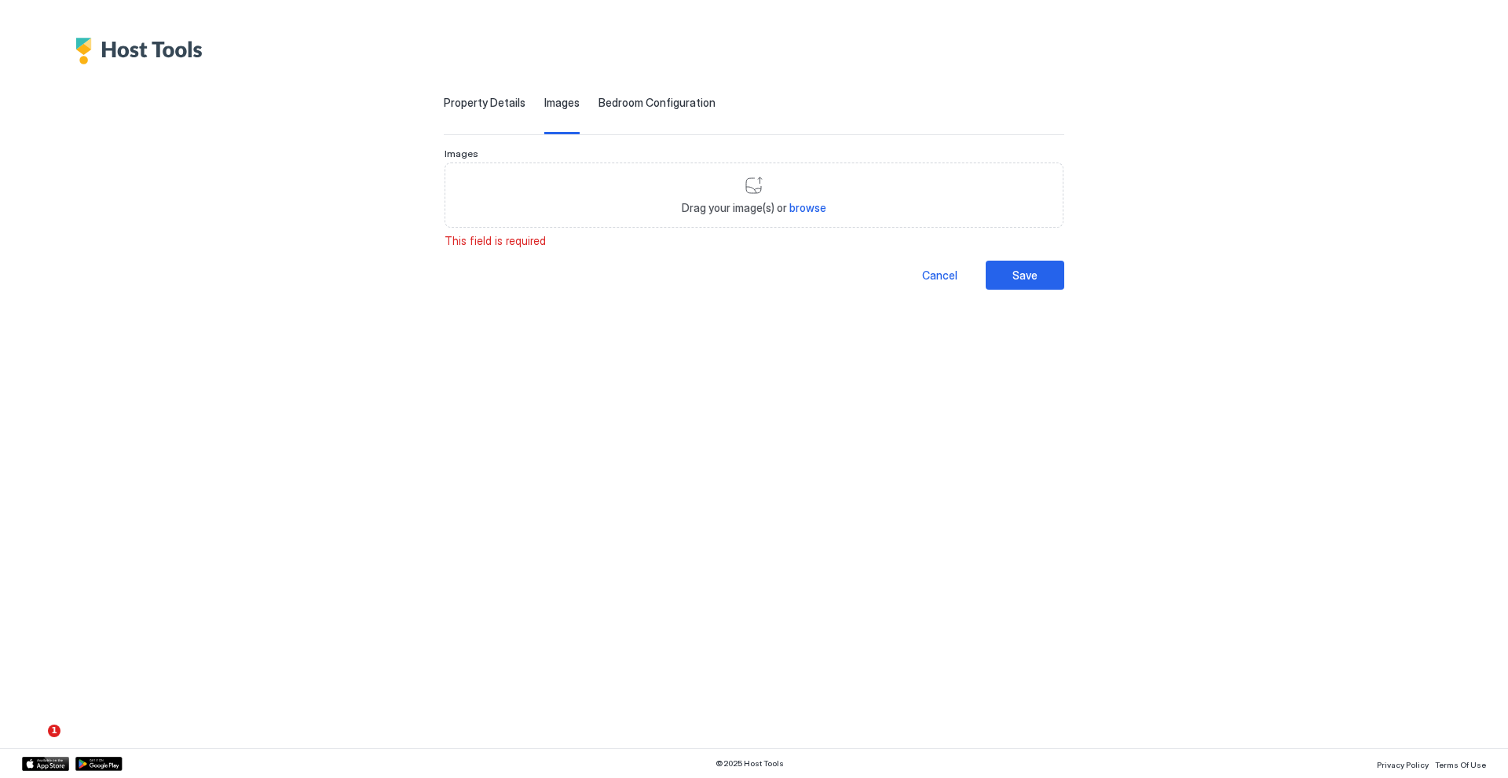
scroll to position [63, 0]
click at [1028, 278] on div "Save" at bounding box center [1018, 275] width 25 height 16
click at [717, 220] on div "Drag your image(s) or browse" at bounding box center [754, 196] width 606 height 66
type input "**********"
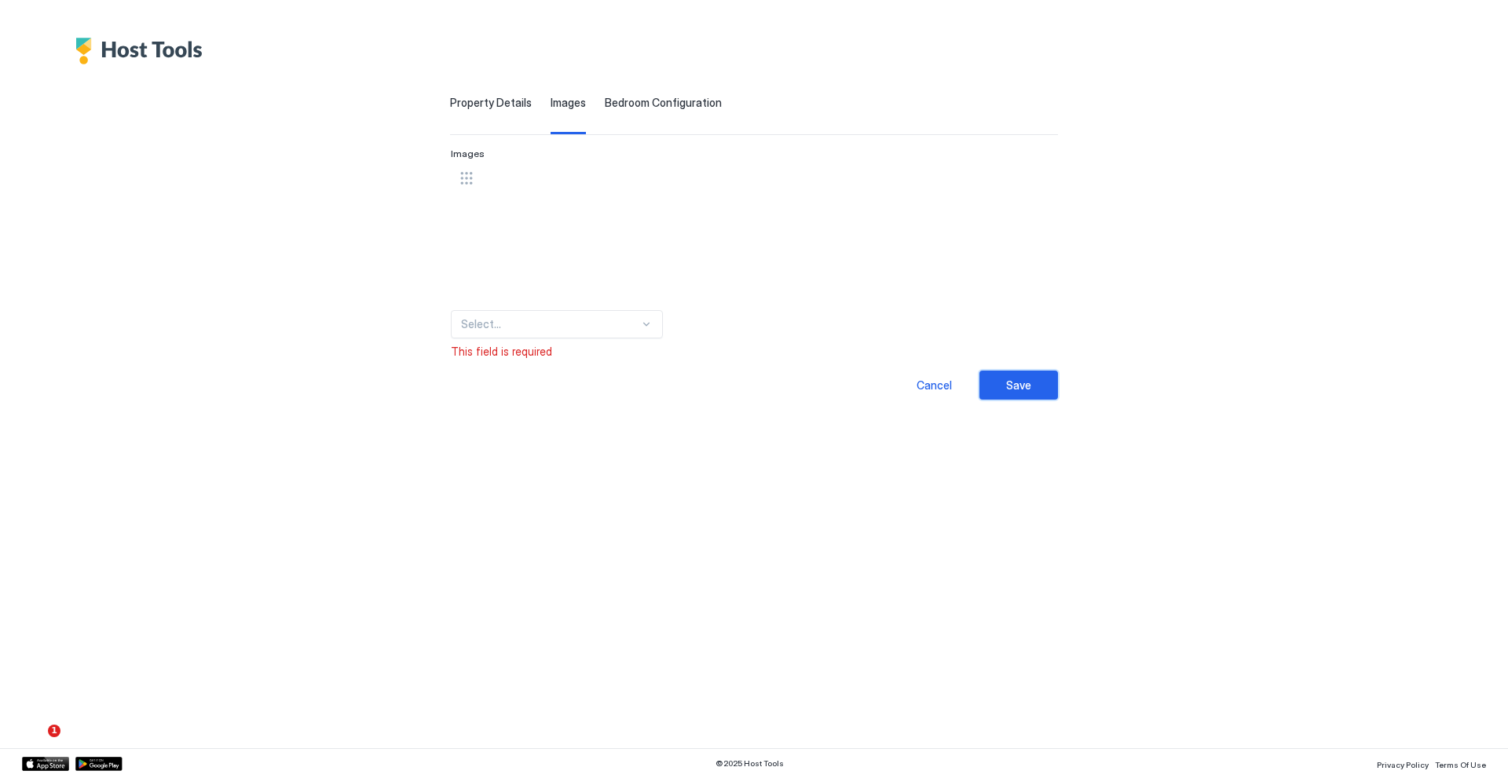
click at [1031, 380] on button "Save" at bounding box center [1018, 385] width 79 height 29
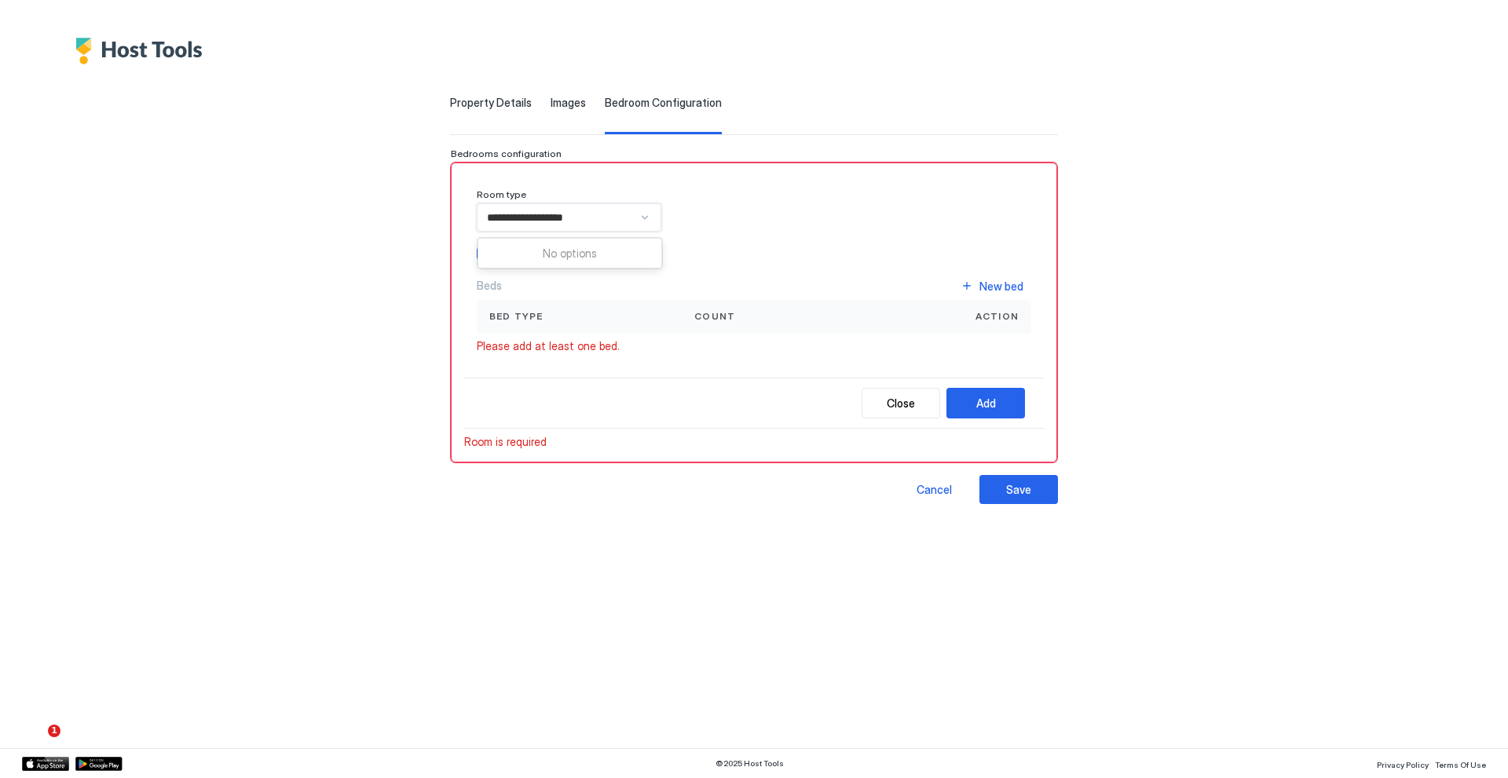
click at [617, 231] on div "**********" at bounding box center [569, 217] width 185 height 28
type input "*"
click at [564, 270] on div "Living Room" at bounding box center [569, 284] width 183 height 31
click at [1005, 416] on button "Add" at bounding box center [985, 403] width 79 height 31
click at [1012, 487] on div "Save" at bounding box center [1018, 489] width 25 height 16
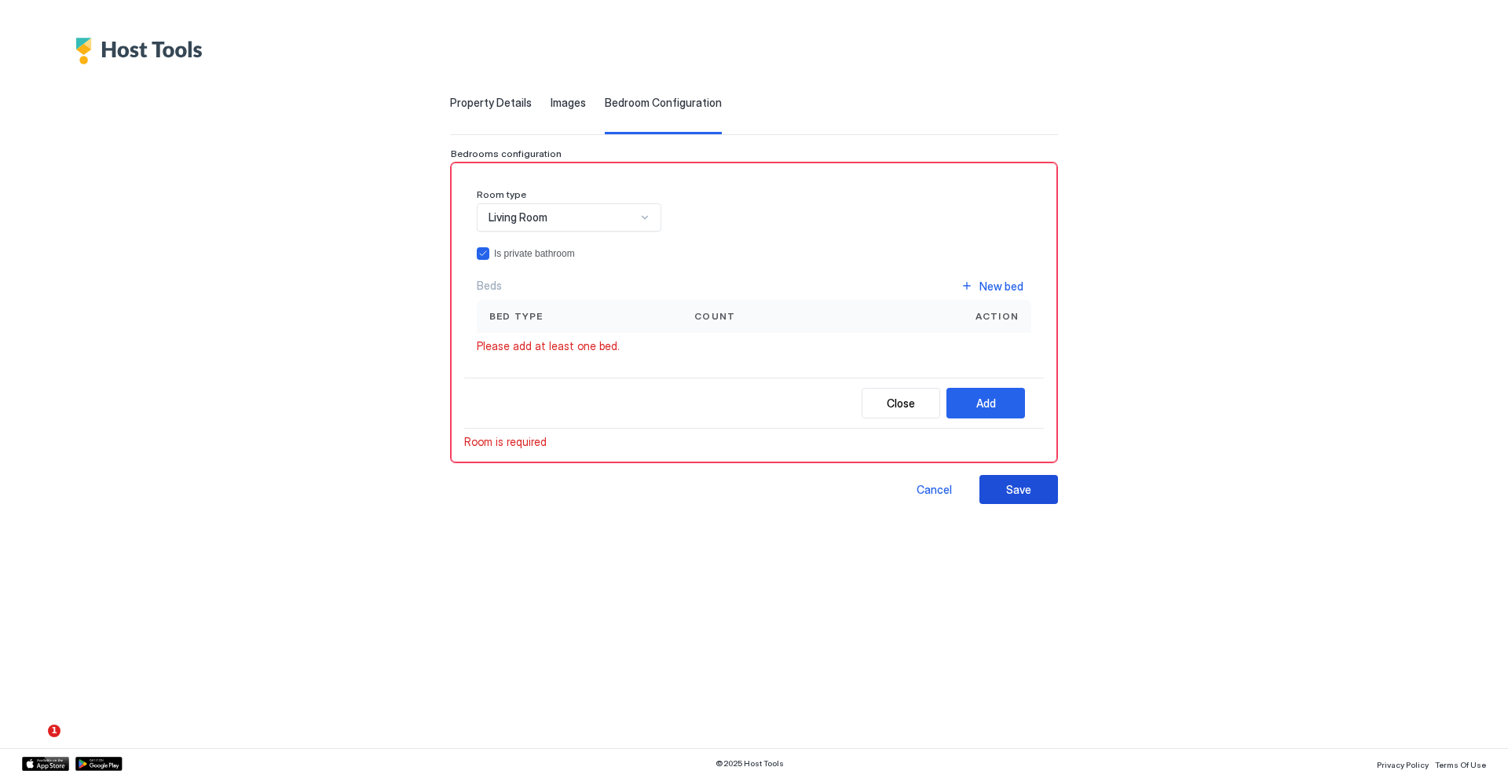
click at [1012, 487] on div "Save" at bounding box center [1018, 489] width 25 height 16
click at [521, 309] on span "Bed type" at bounding box center [516, 316] width 54 height 14
click at [529, 346] on span "Please add at least one bed." at bounding box center [548, 346] width 143 height 14
drag, startPoint x: 598, startPoint y: 351, endPoint x: 565, endPoint y: 382, distance: 44.4
click at [565, 382] on div "Room type Living Room Is private bathroom Beds New bed Bed type Count Action Pl…" at bounding box center [754, 303] width 580 height 254
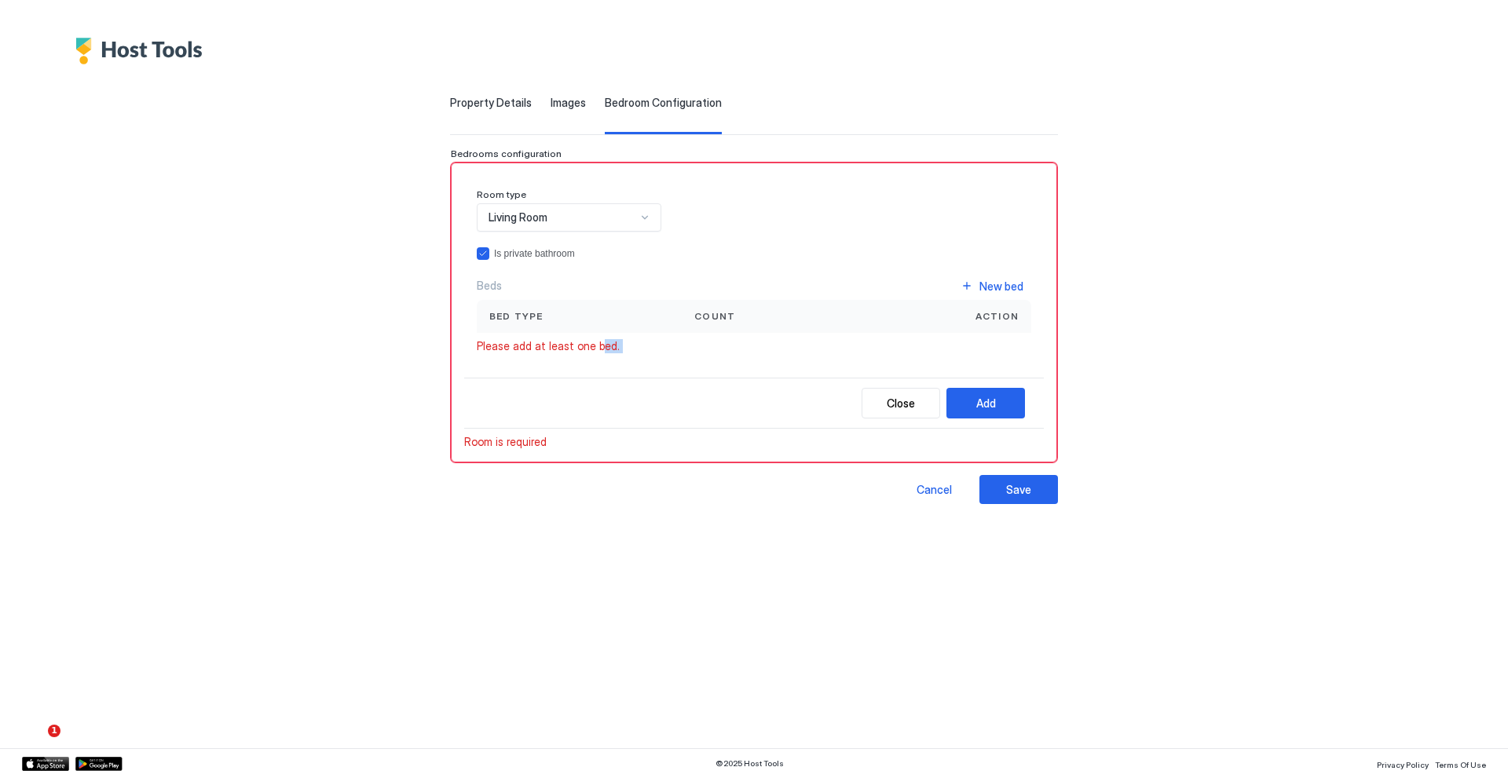
click at [565, 382] on div "Close Add" at bounding box center [754, 403] width 580 height 51
drag, startPoint x: 565, startPoint y: 382, endPoint x: 591, endPoint y: 448, distance: 70.6
click at [591, 448] on div "Room type Living Room Is private bathroom Beds New bed Bed type Count Action Pl…" at bounding box center [754, 312] width 580 height 273
click at [591, 448] on div "Room is required" at bounding box center [754, 442] width 580 height 14
click at [1001, 280] on div "New bed" at bounding box center [1001, 286] width 44 height 16
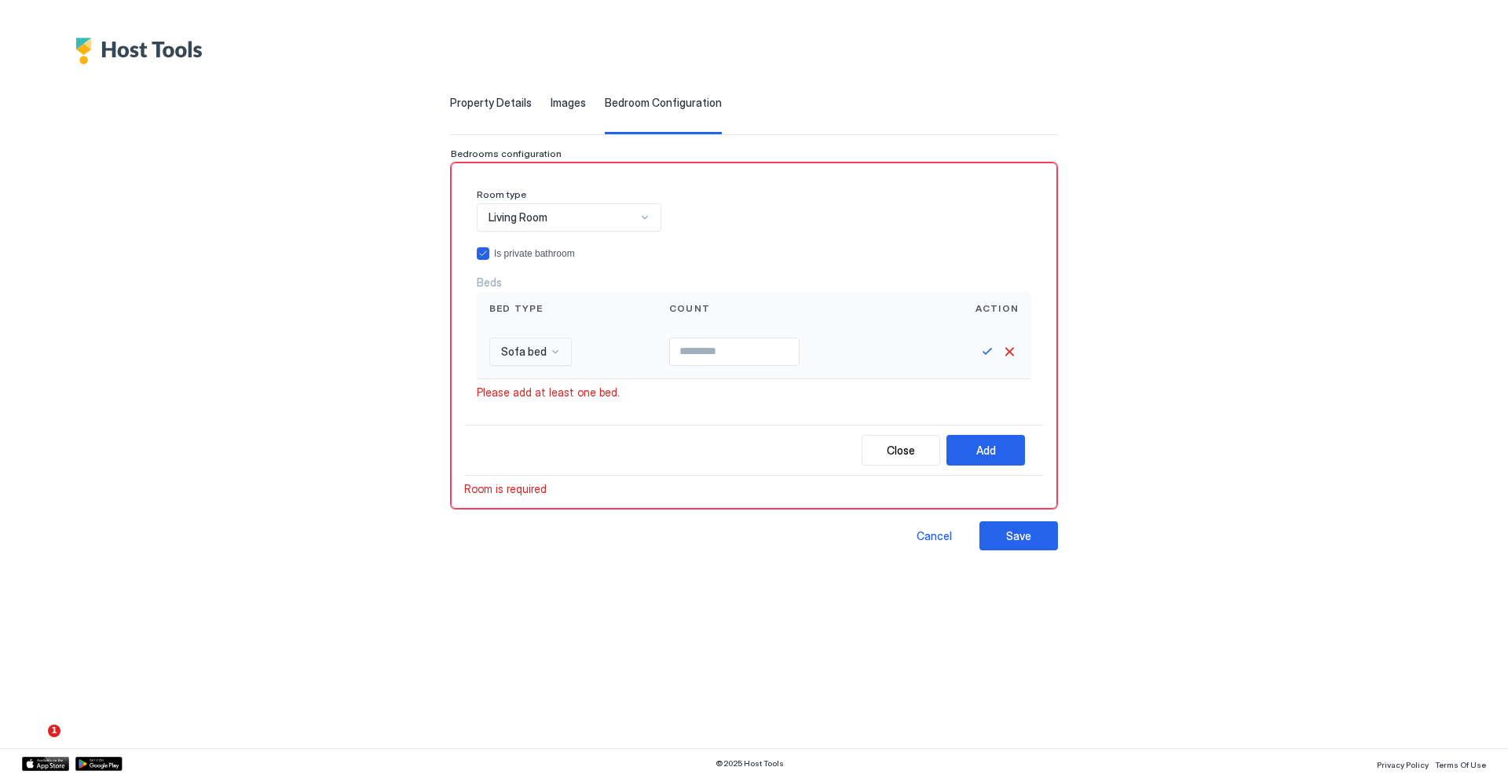
click at [537, 357] on span "Sofa bed" at bounding box center [524, 352] width 46 height 14
click at [538, 445] on div "Sofa bed" at bounding box center [550, 450] width 101 height 12
click at [702, 357] on input "Input Field" at bounding box center [734, 351] width 129 height 27
type input "*"
click at [989, 349] on button "Save" at bounding box center [987, 351] width 19 height 19
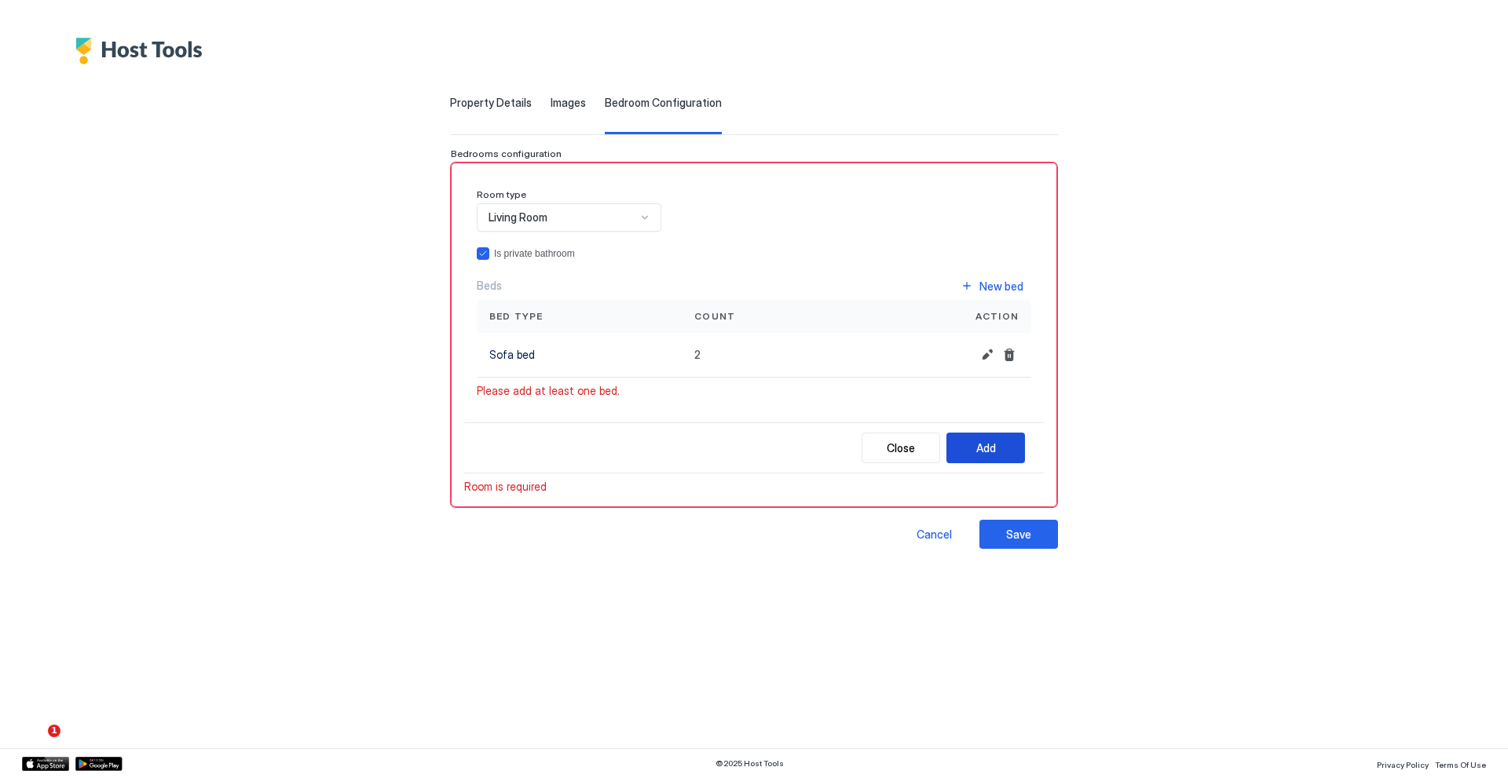
click at [1001, 444] on button "Add" at bounding box center [985, 448] width 79 height 31
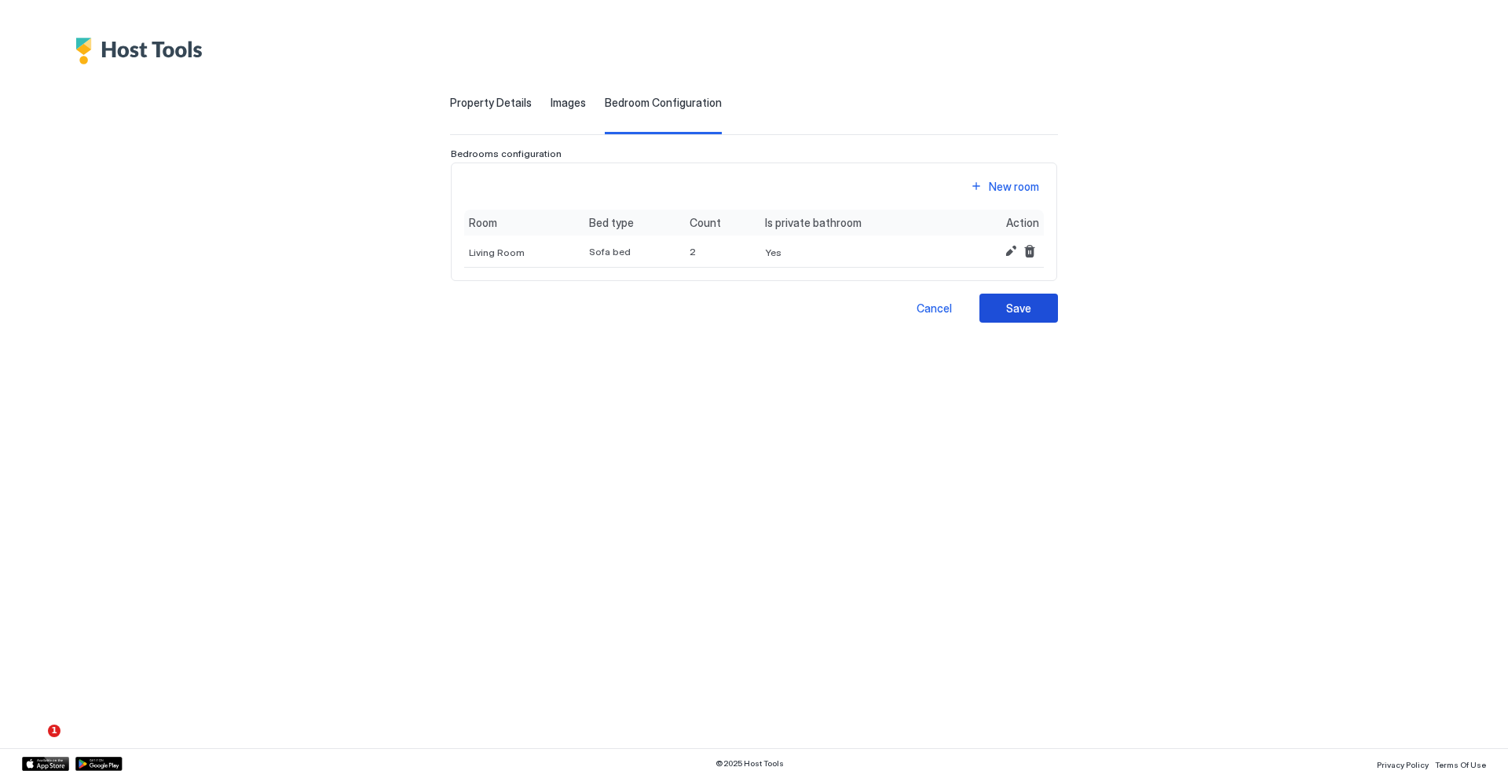
click at [1044, 306] on button "Save" at bounding box center [1018, 308] width 79 height 29
click at [1015, 188] on div "New room" at bounding box center [1014, 186] width 50 height 16
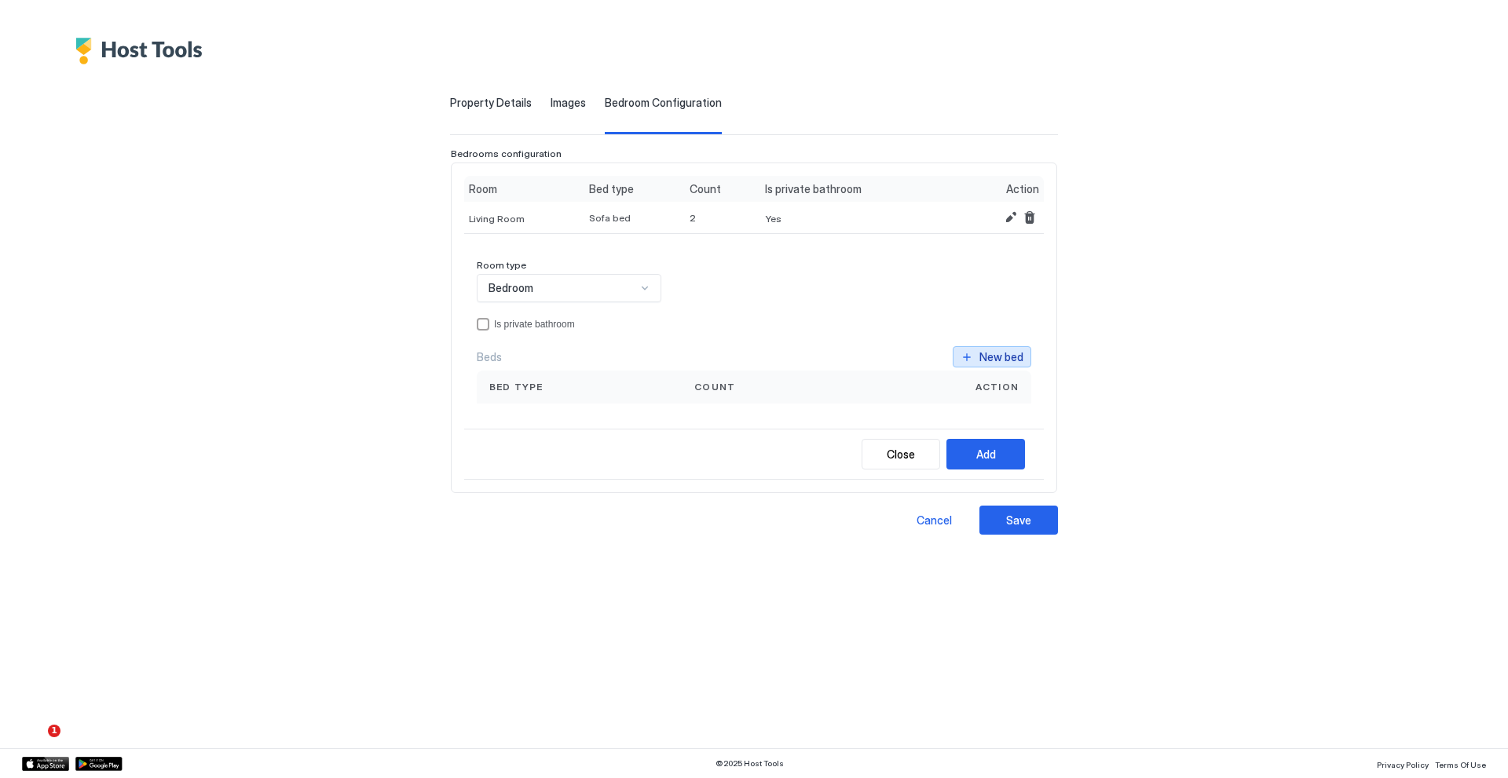
click at [996, 351] on div "New bed" at bounding box center [1001, 357] width 44 height 16
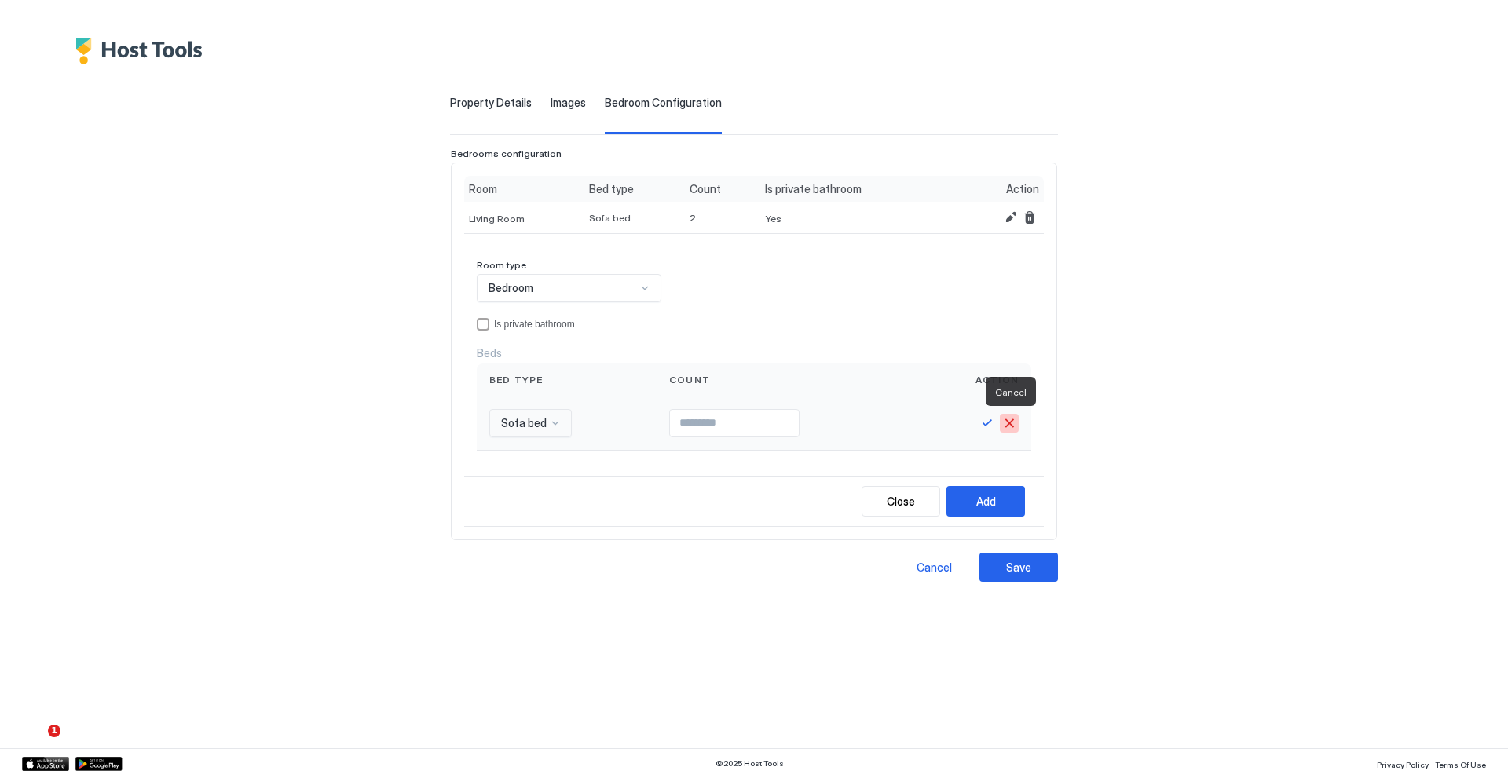
click at [1008, 414] on button "Cancel" at bounding box center [1009, 423] width 19 height 19
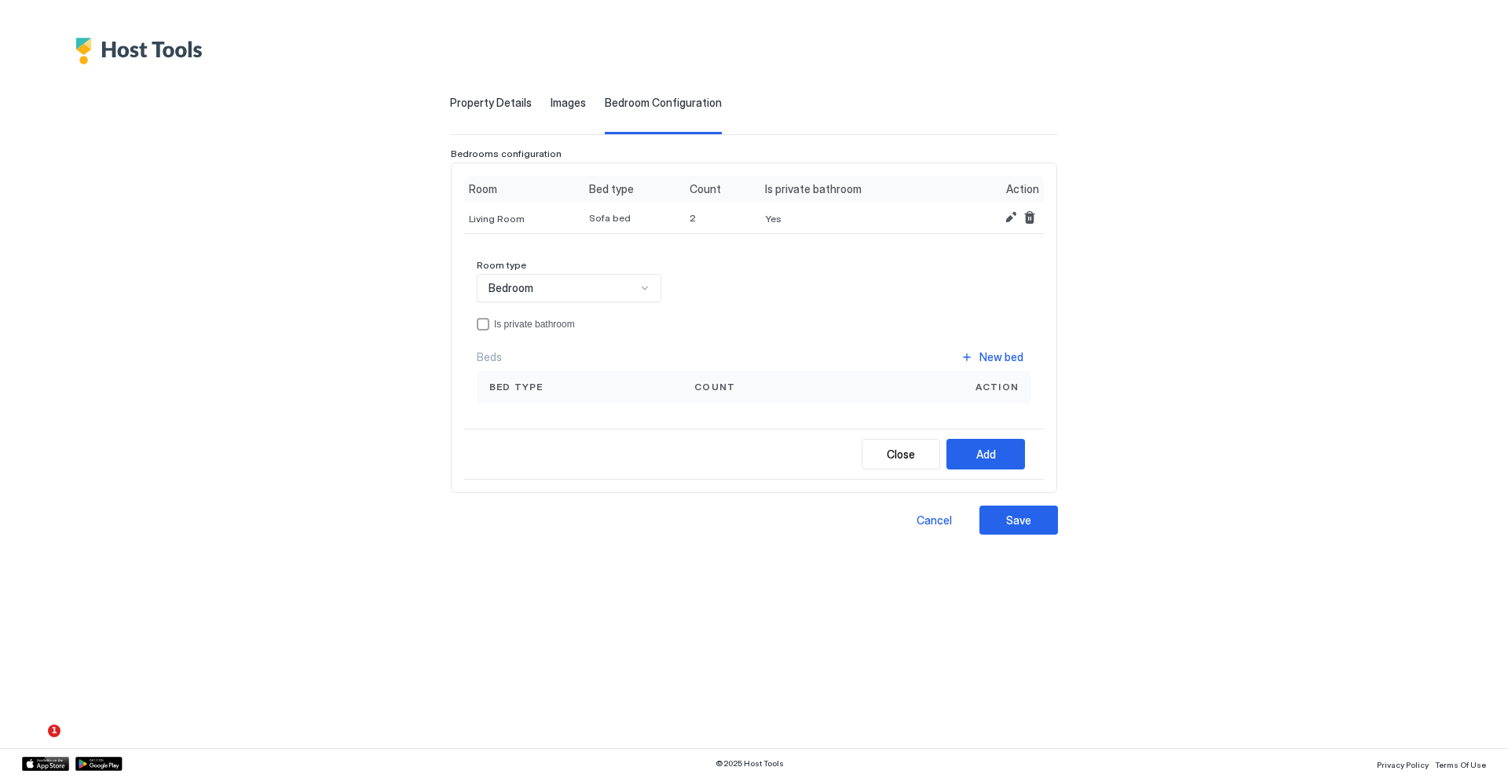
click at [560, 103] on span "Images" at bounding box center [568, 103] width 35 height 14
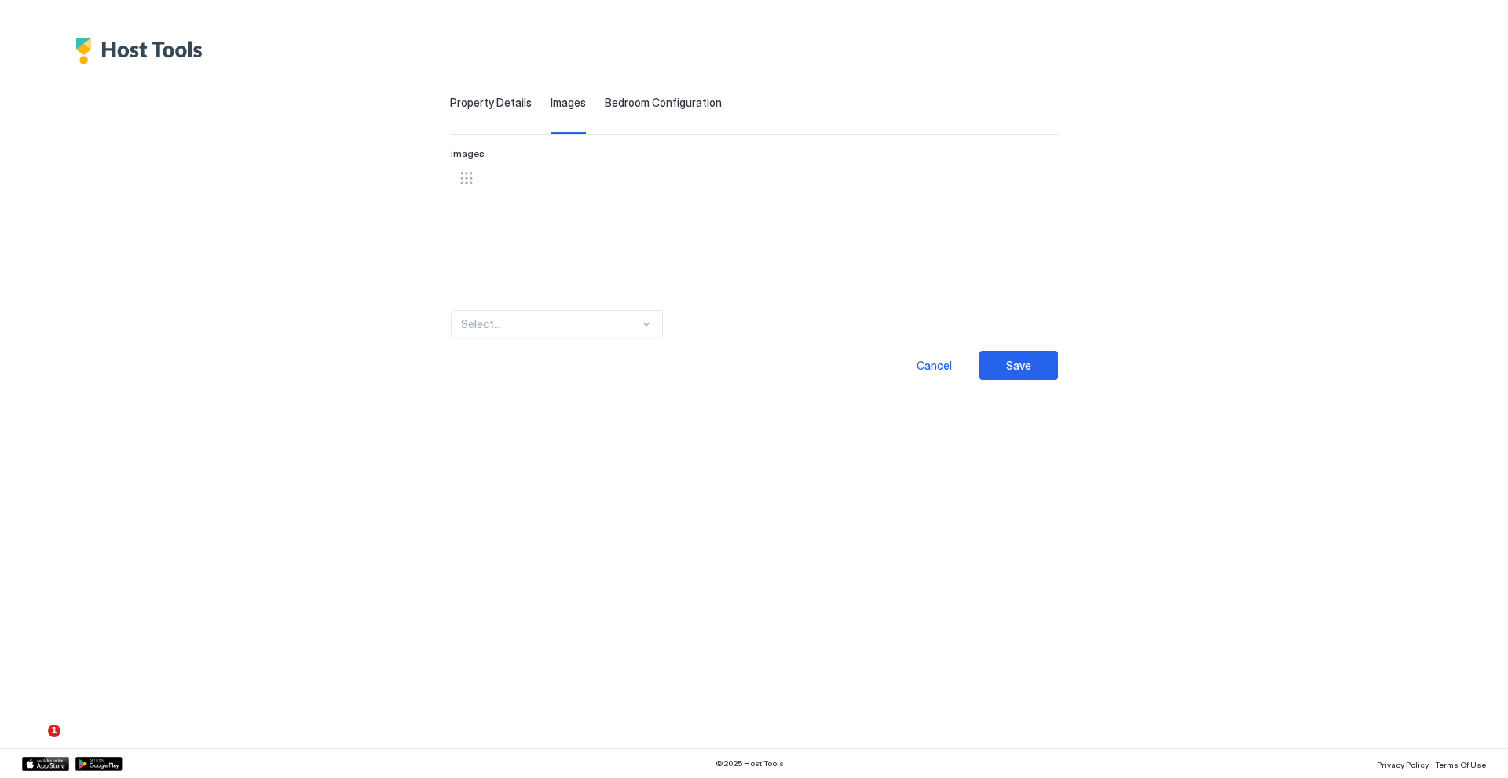
click at [491, 104] on span "Property Details" at bounding box center [491, 103] width 82 height 14
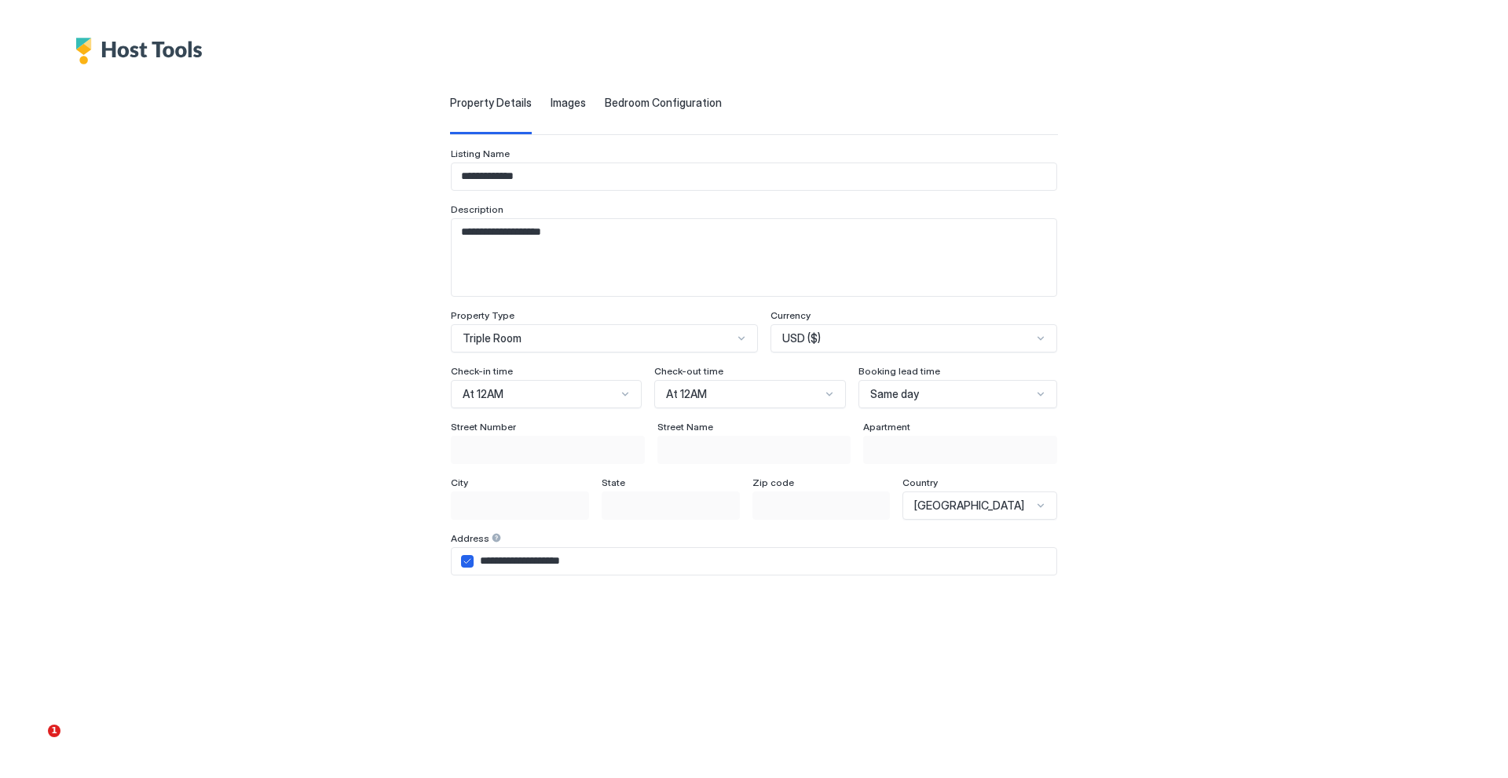
click at [587, 94] on div "**********" at bounding box center [753, 499] width 1087 height 870
click at [559, 104] on span "Images" at bounding box center [568, 103] width 35 height 14
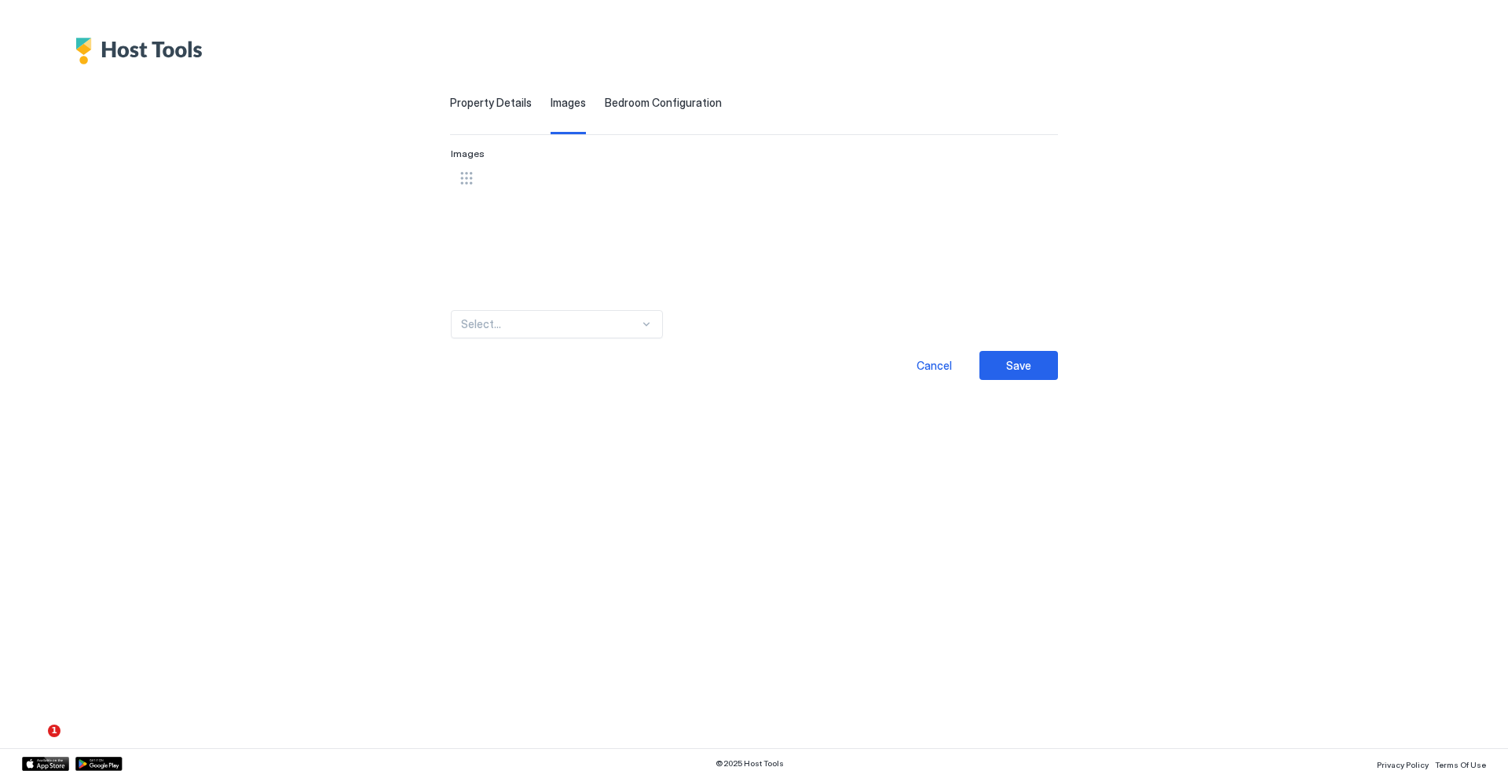
click at [613, 104] on span "Bedroom Configuration" at bounding box center [663, 103] width 117 height 14
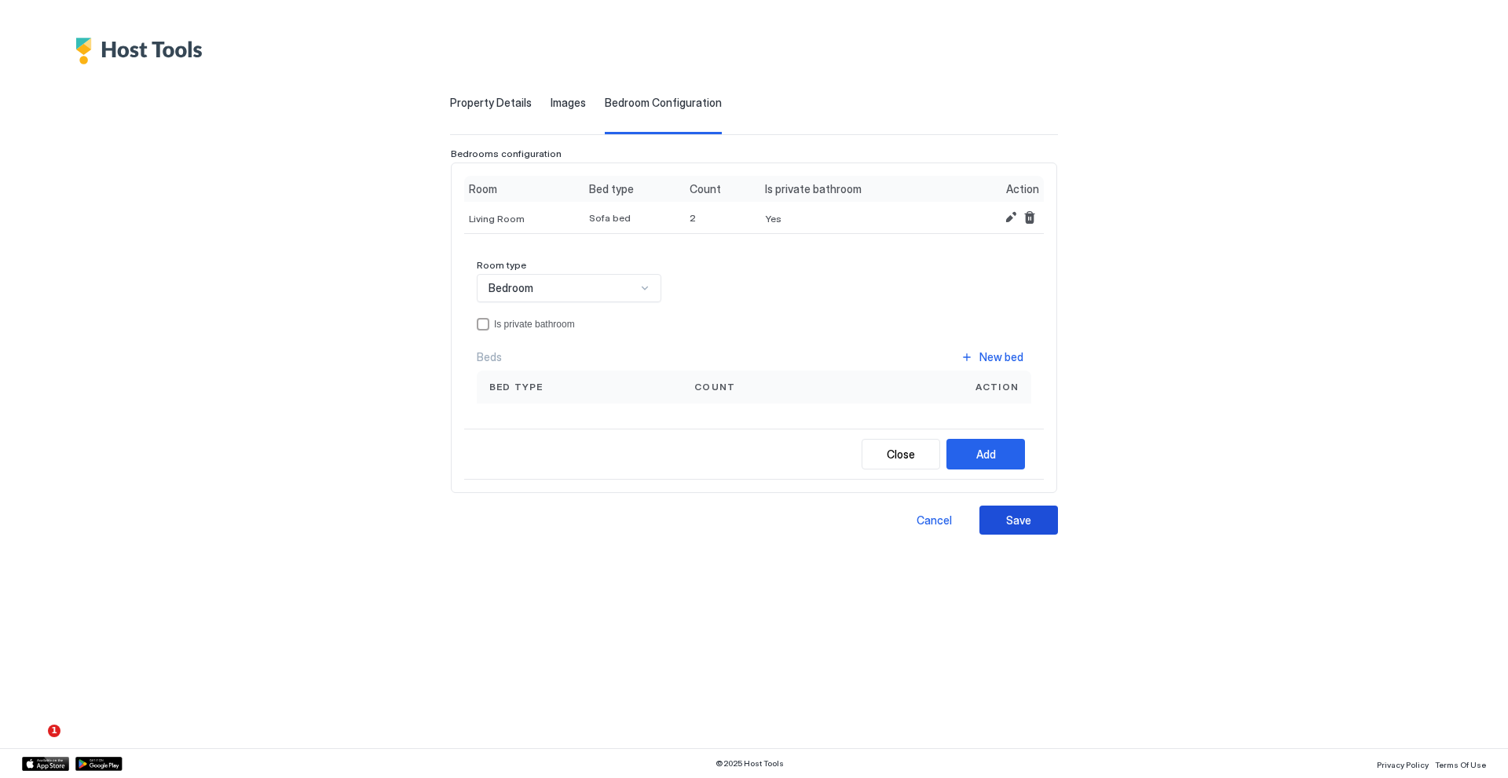
click at [1029, 523] on div "Save" at bounding box center [1018, 520] width 25 height 16
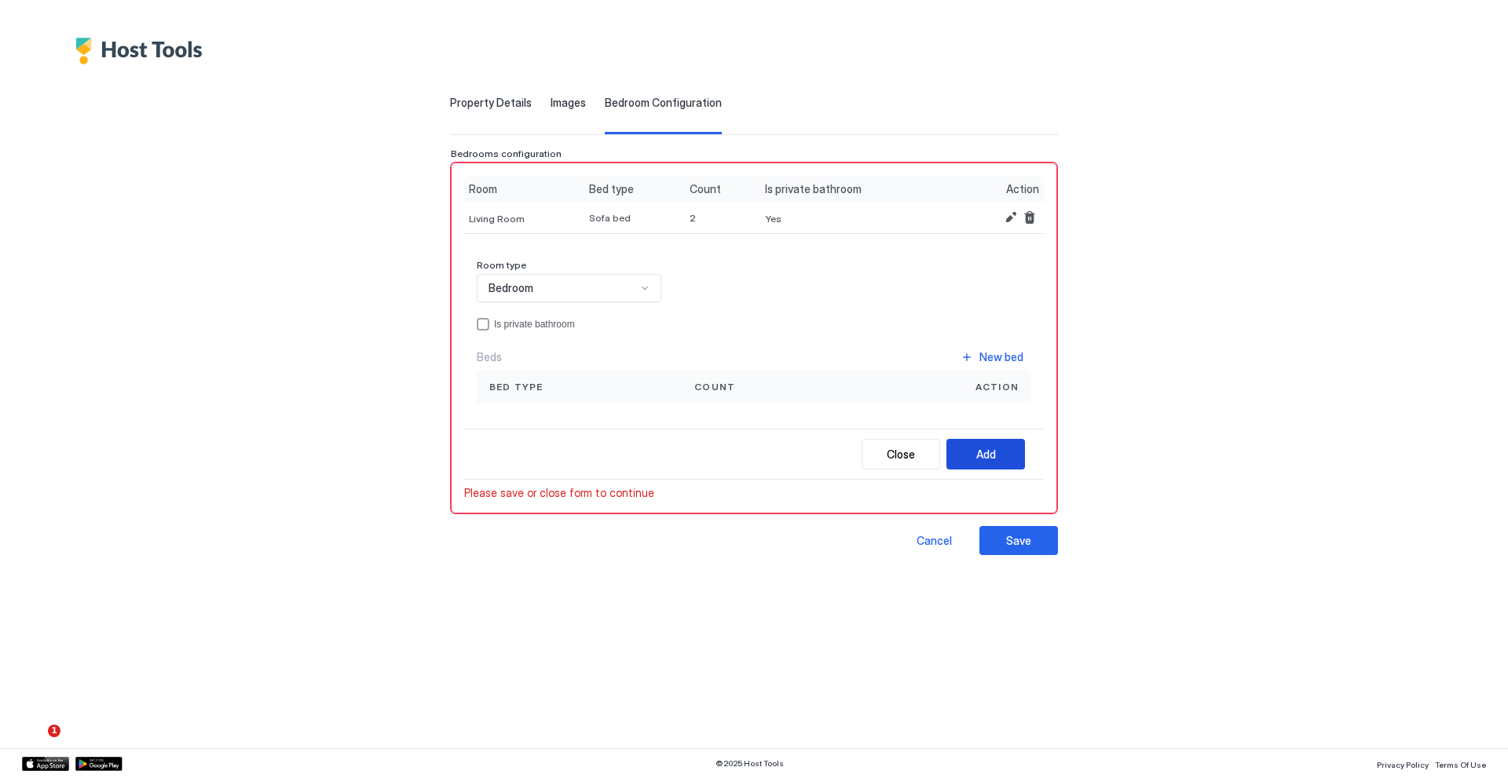
click at [988, 458] on div "Add" at bounding box center [986, 454] width 20 height 16
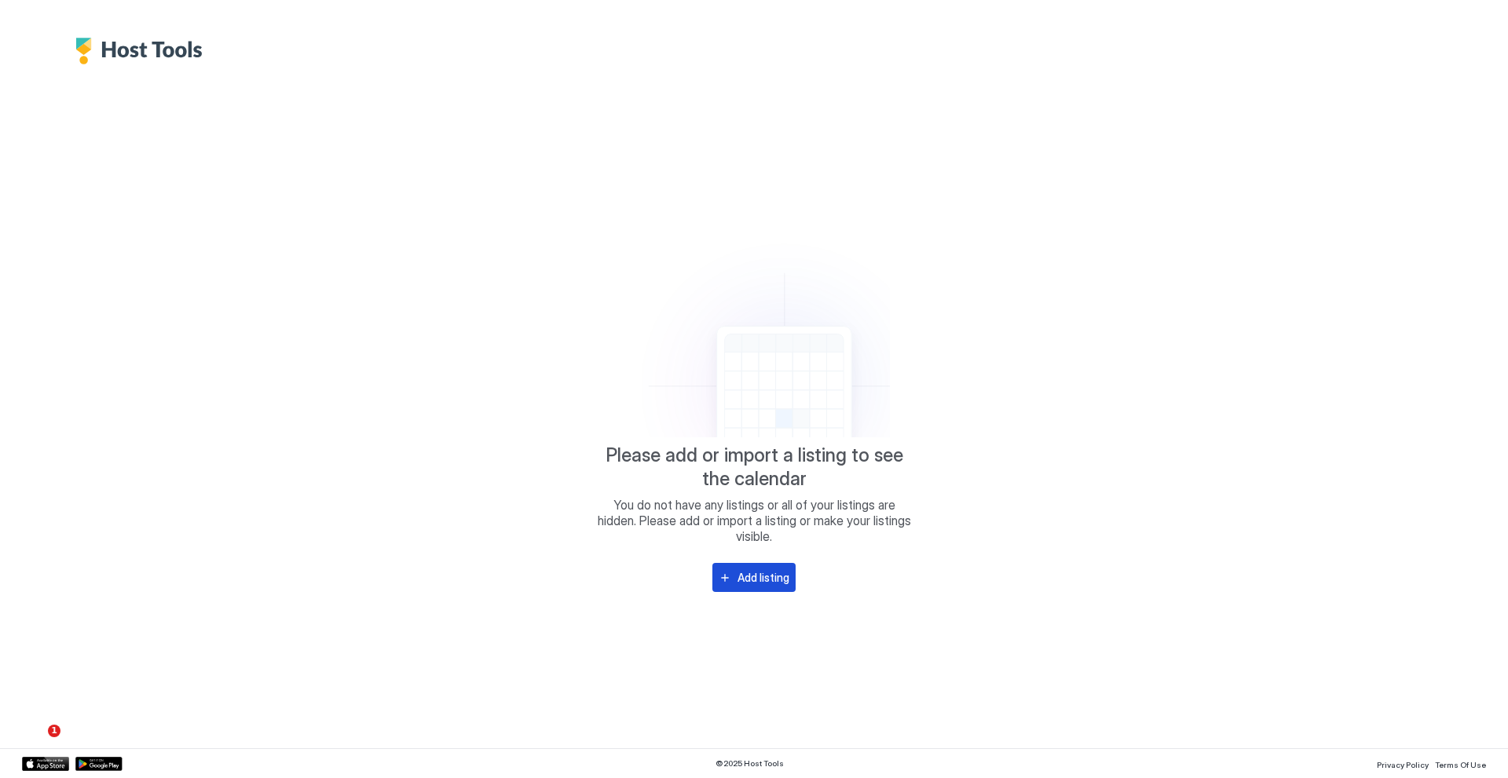
click at [758, 581] on div "Add listing" at bounding box center [763, 577] width 52 height 16
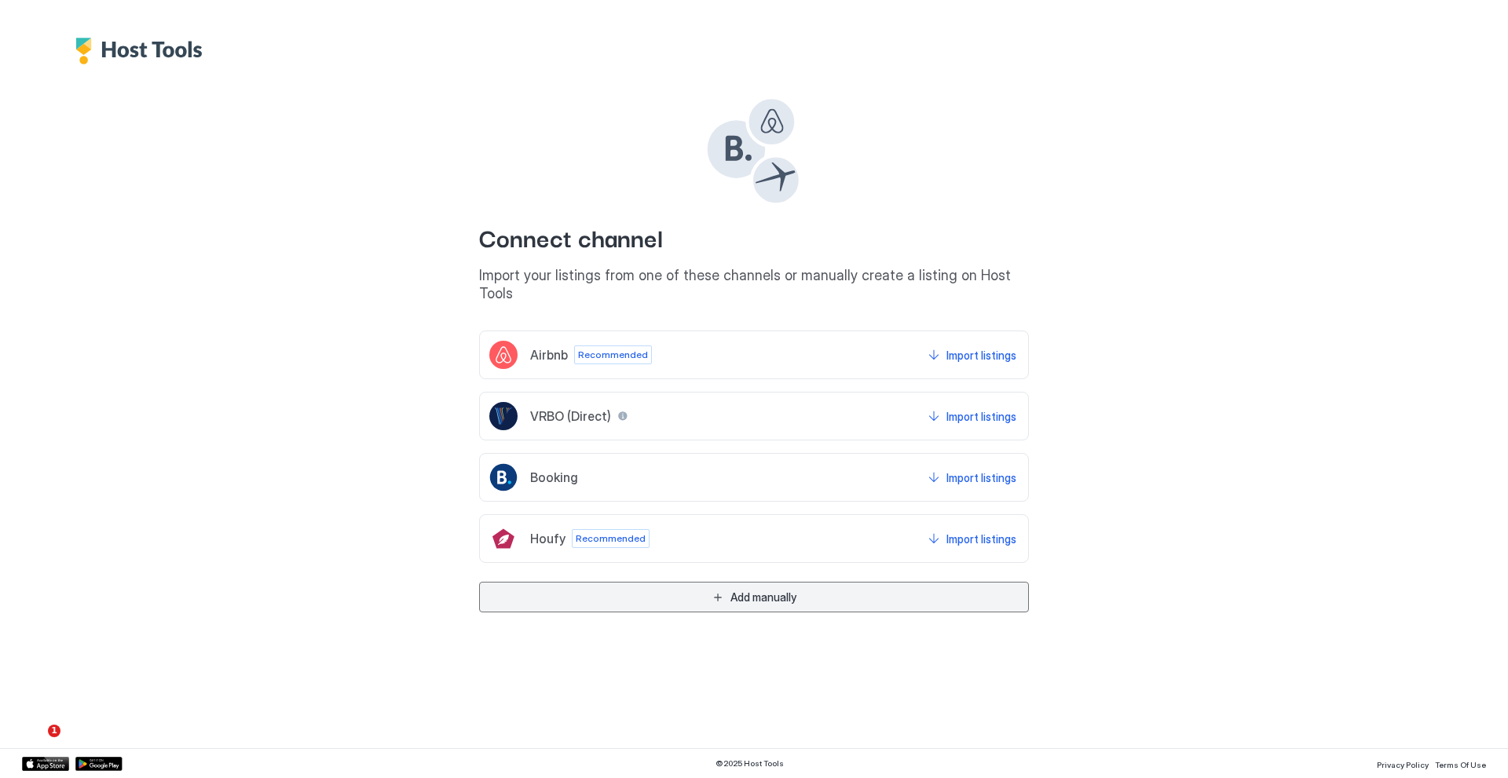
click at [755, 589] on div "Add manually" at bounding box center [763, 597] width 66 height 16
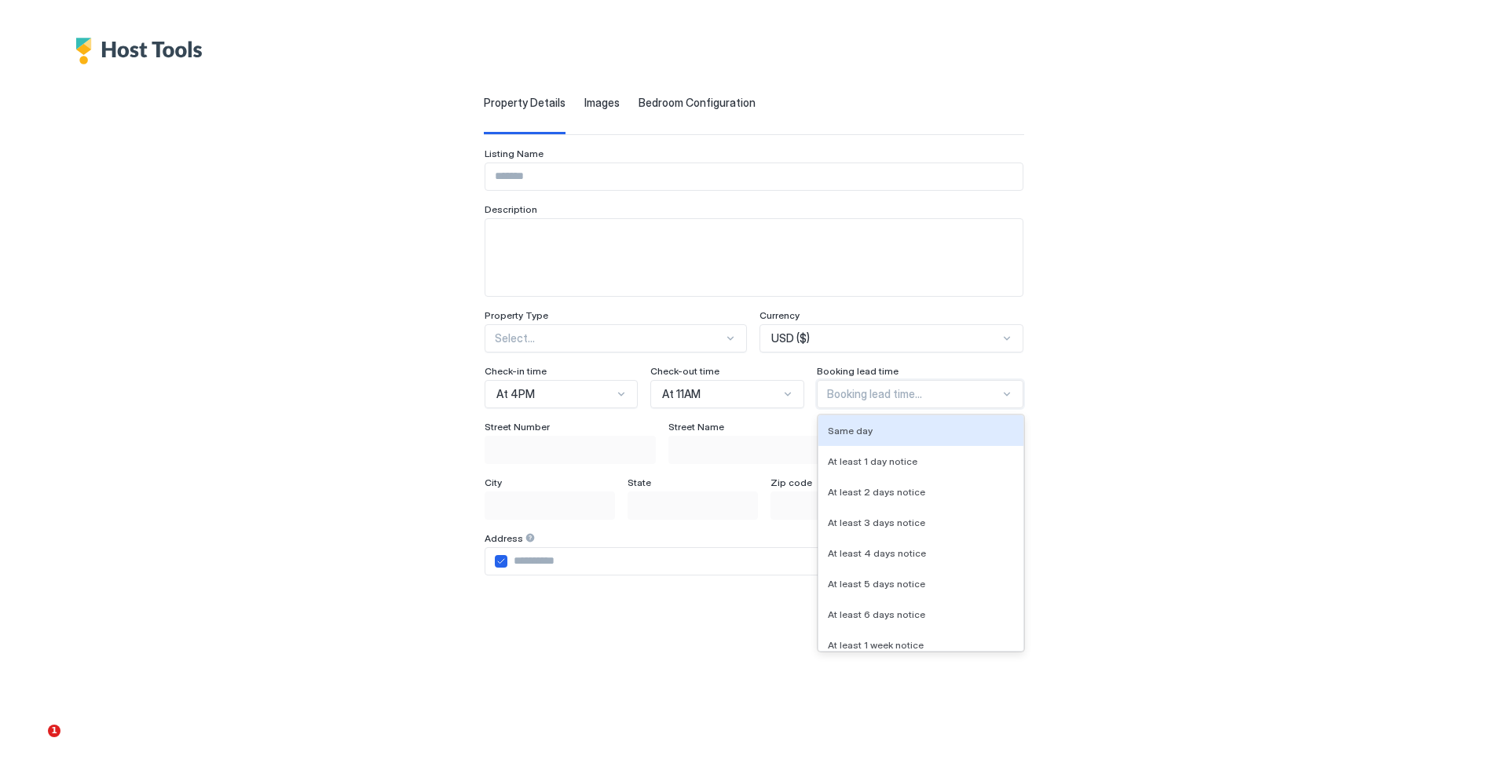
click at [902, 398] on div at bounding box center [913, 394] width 173 height 14
